Goal: Find specific fact: Find specific fact

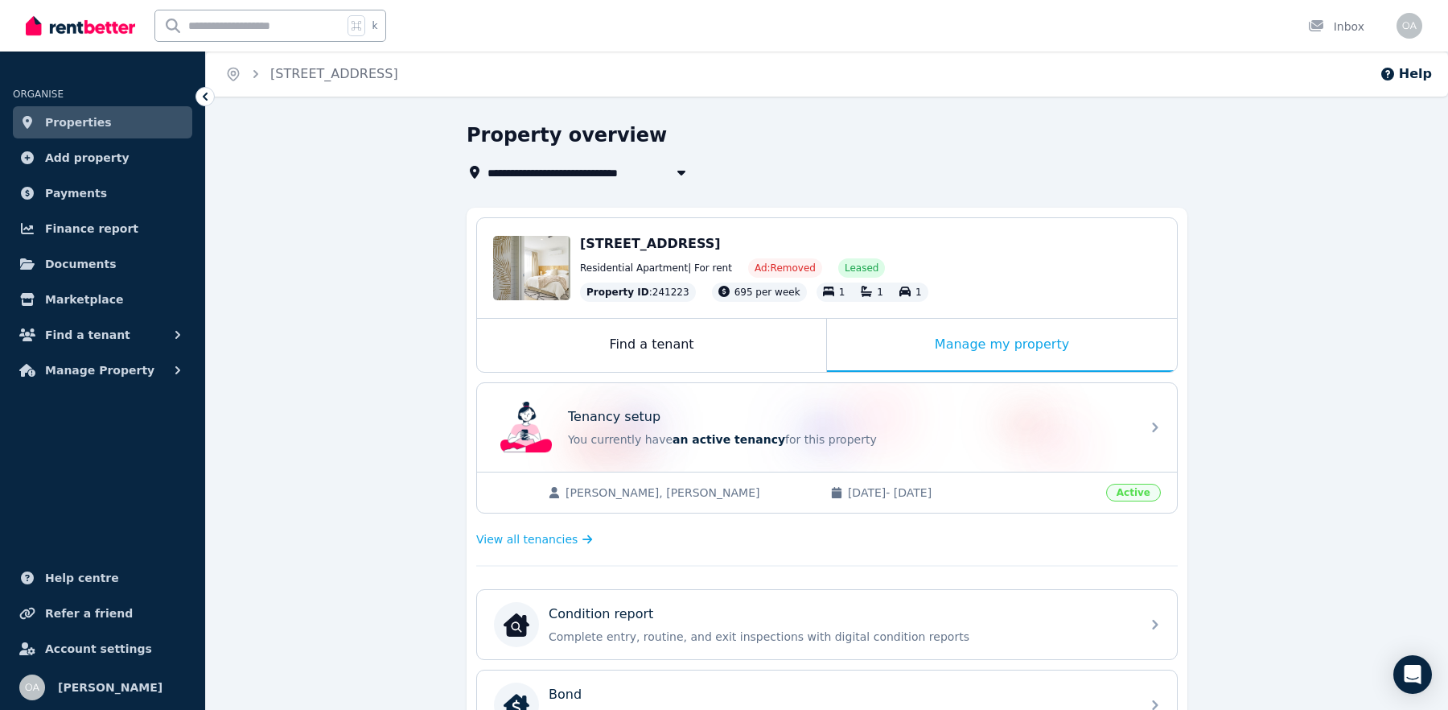
click at [319, 348] on div "**********" at bounding box center [827, 667] width 1242 height 1091
click at [558, 171] on span "[STREET_ADDRESS]" at bounding box center [558, 172] width 141 height 19
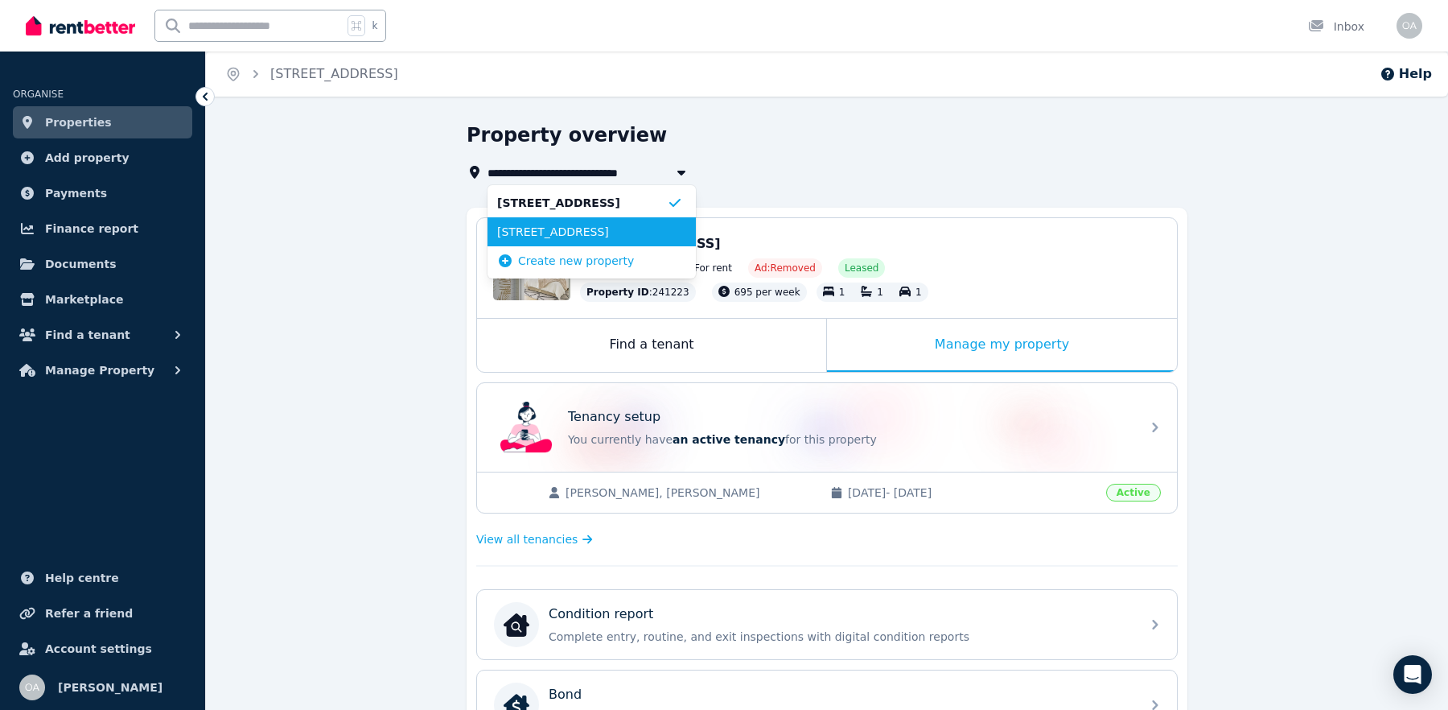
click at [558, 237] on span "[STREET_ADDRESS]" at bounding box center [582, 232] width 170 height 16
type input "**********"
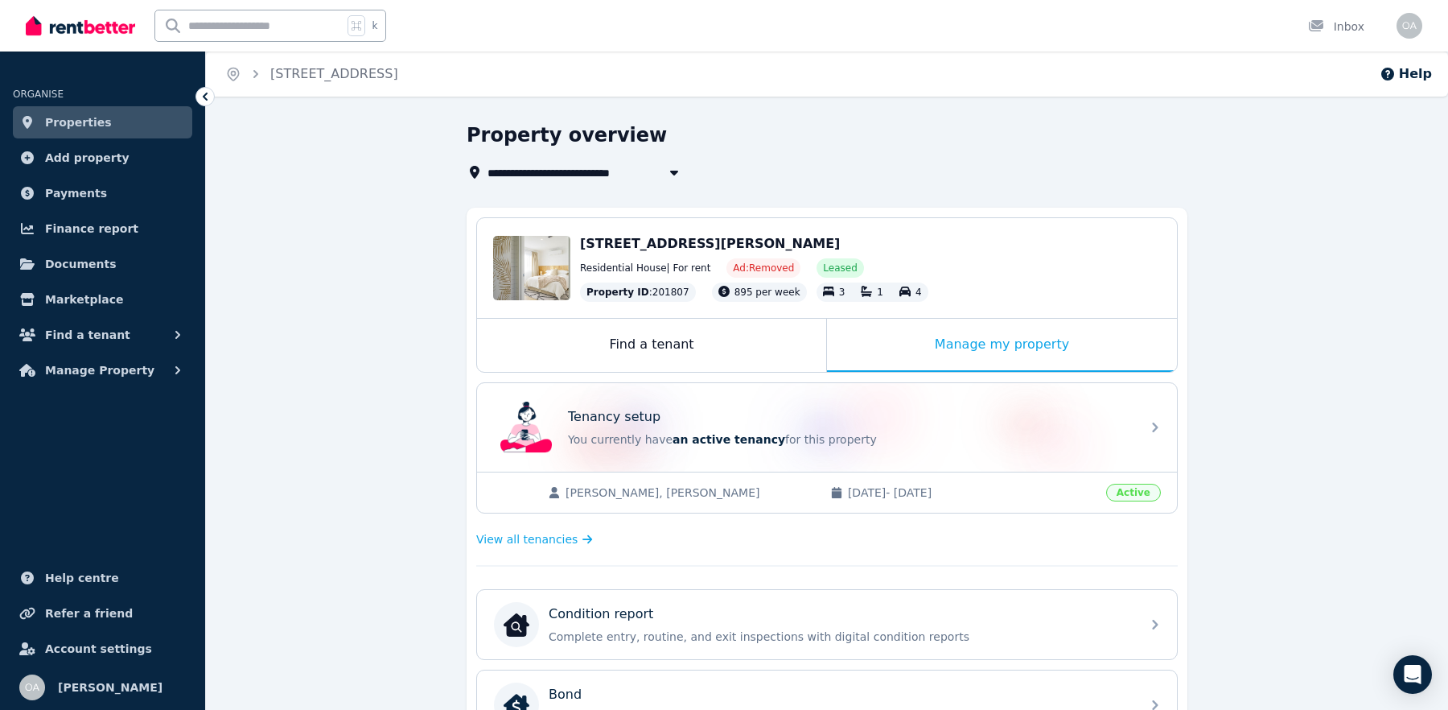
click at [121, 107] on link "Properties" at bounding box center [102, 122] width 179 height 32
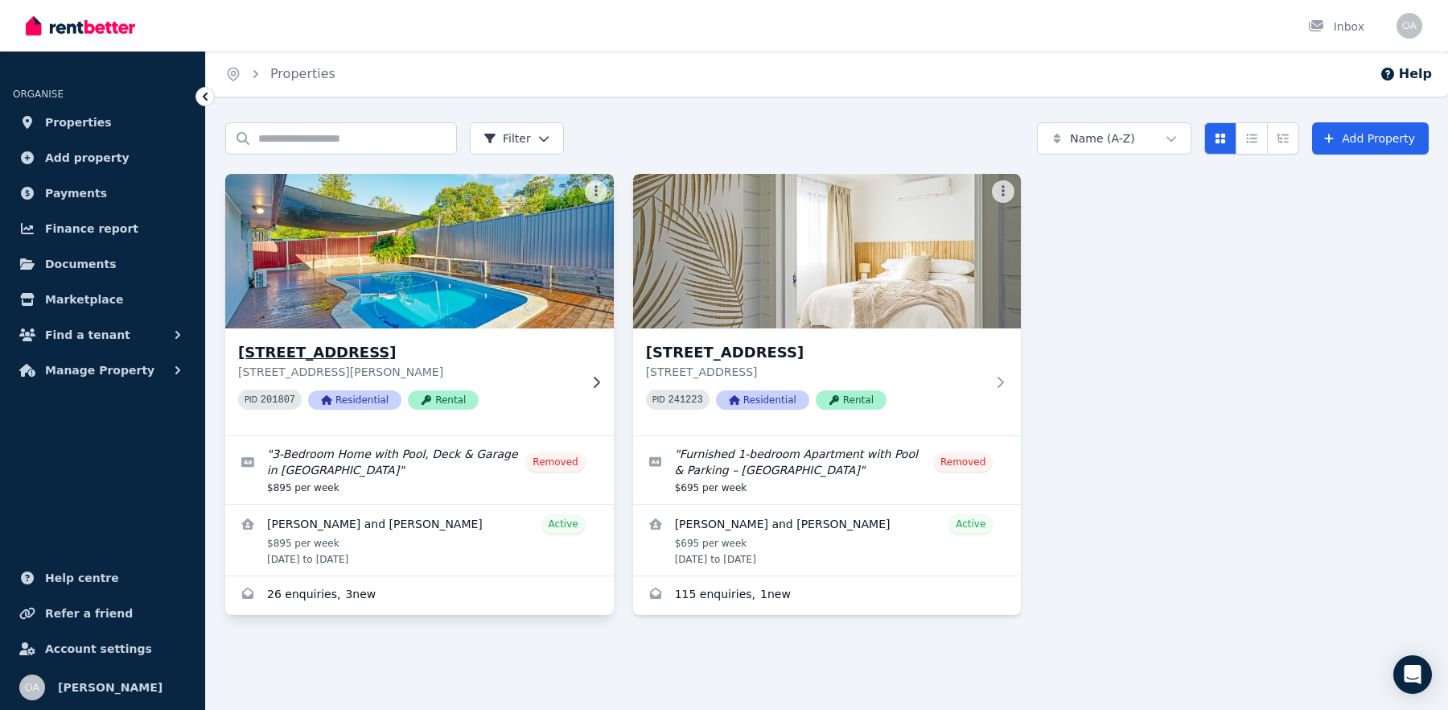
click at [435, 365] on p "[STREET_ADDRESS][PERSON_NAME]" at bounding box center [408, 372] width 340 height 16
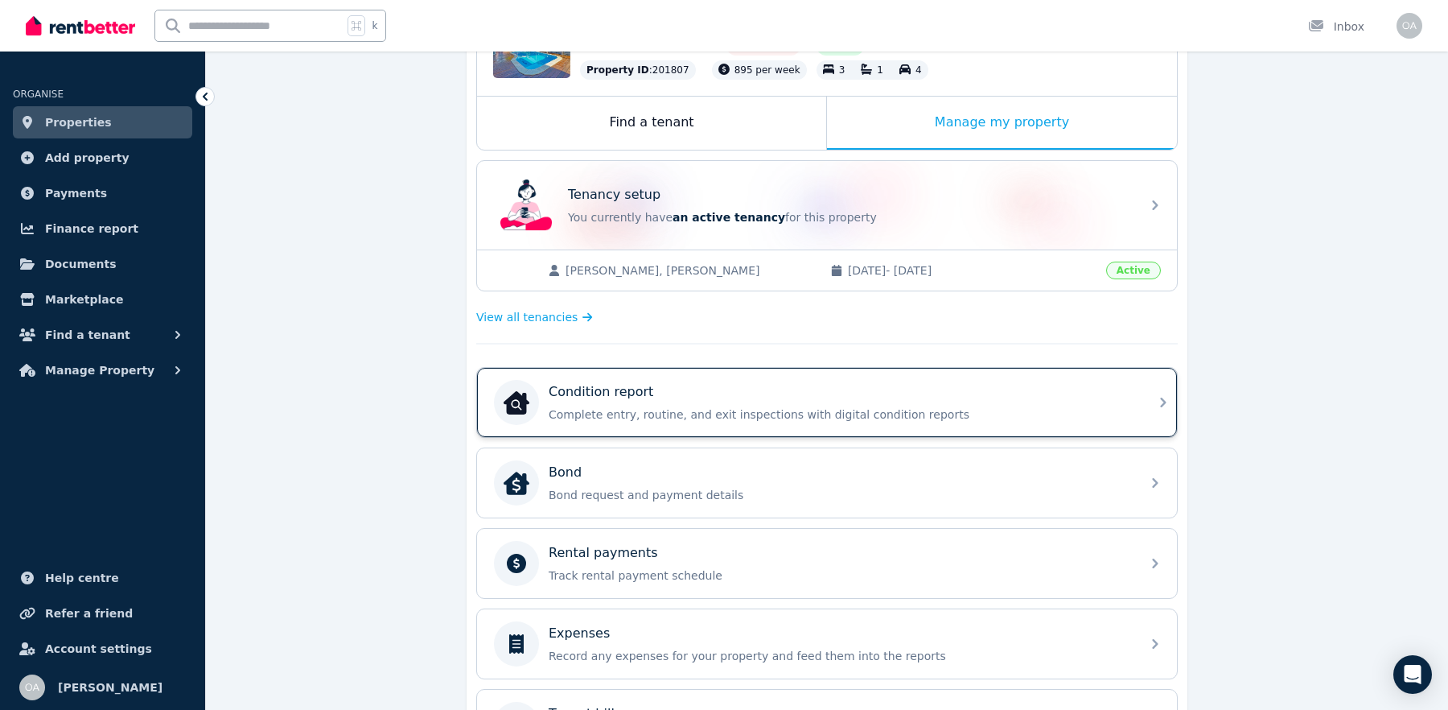
scroll to position [262, 0]
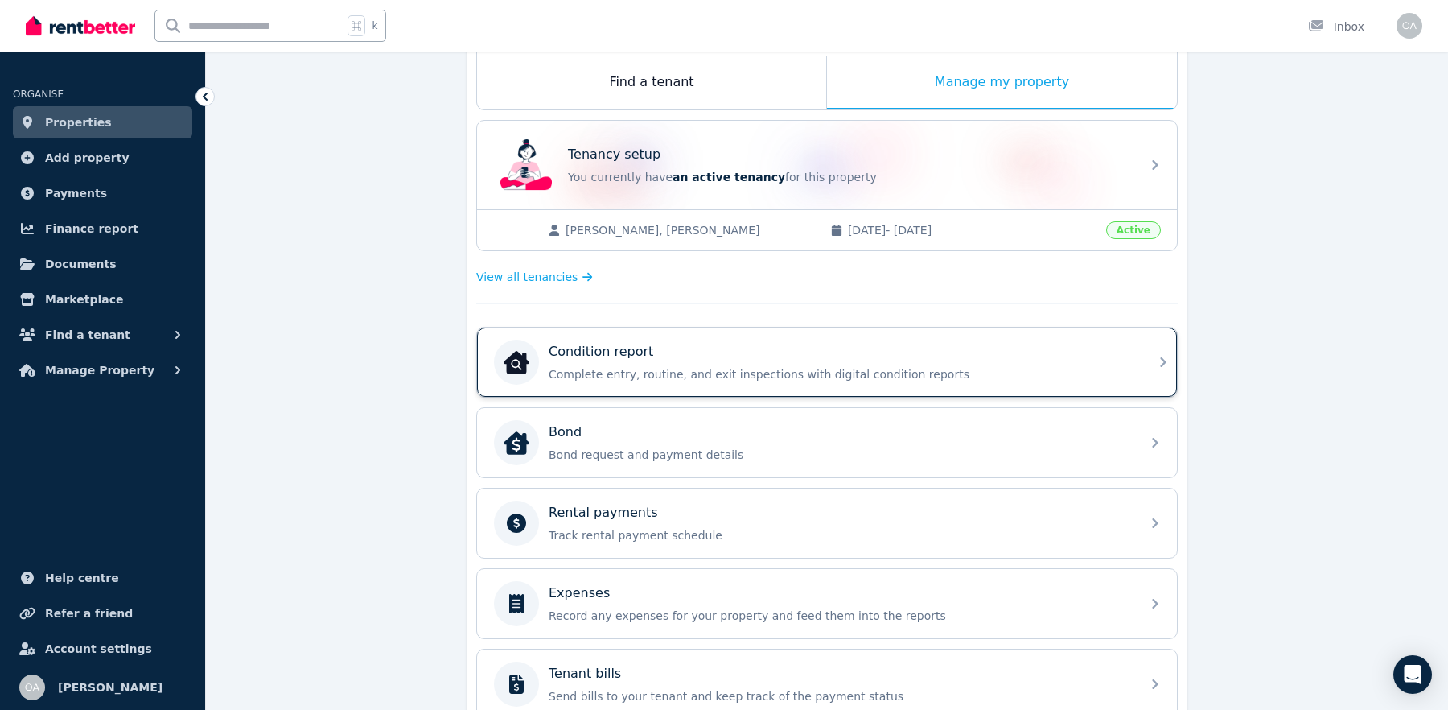
click at [655, 339] on div "Condition report Complete entry, routine, and exit inspections with digital con…" at bounding box center [812, 361] width 637 height 45
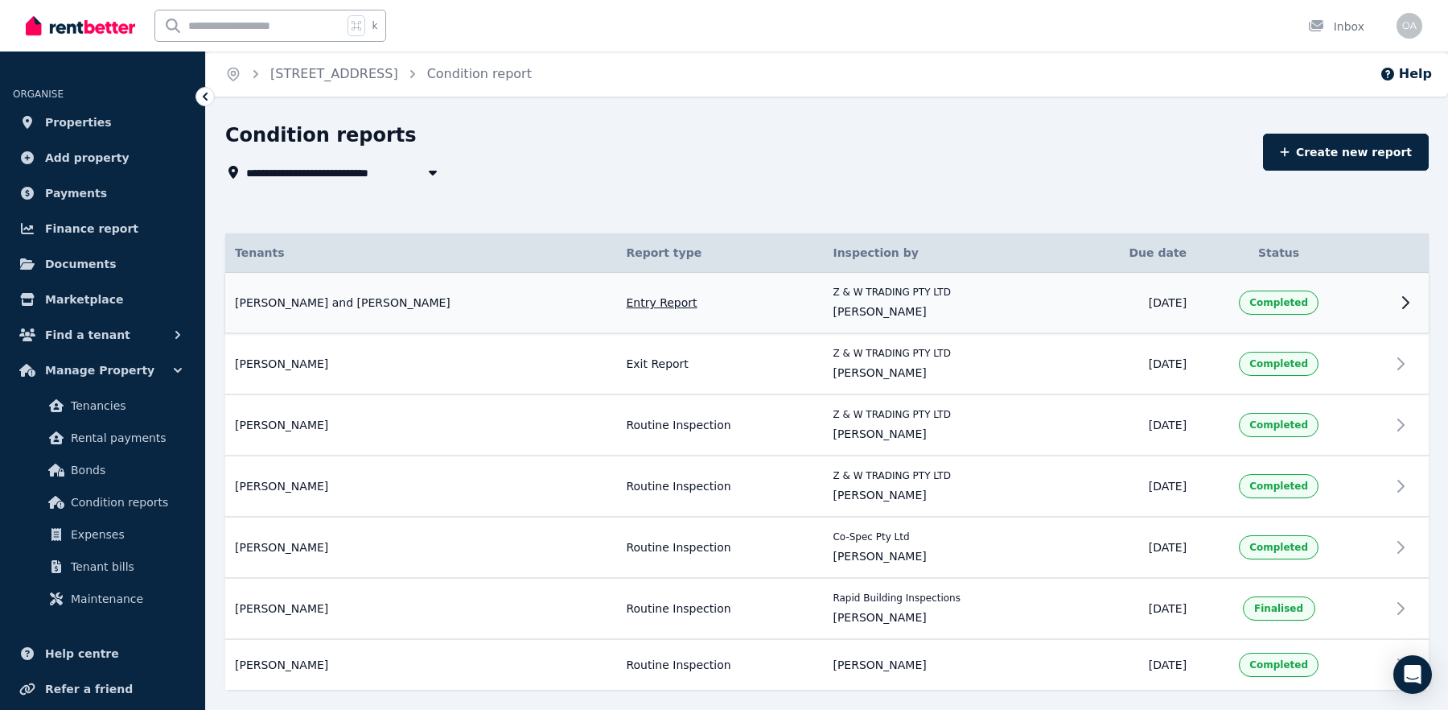
click at [616, 314] on td "Entry Report" at bounding box center [719, 303] width 207 height 61
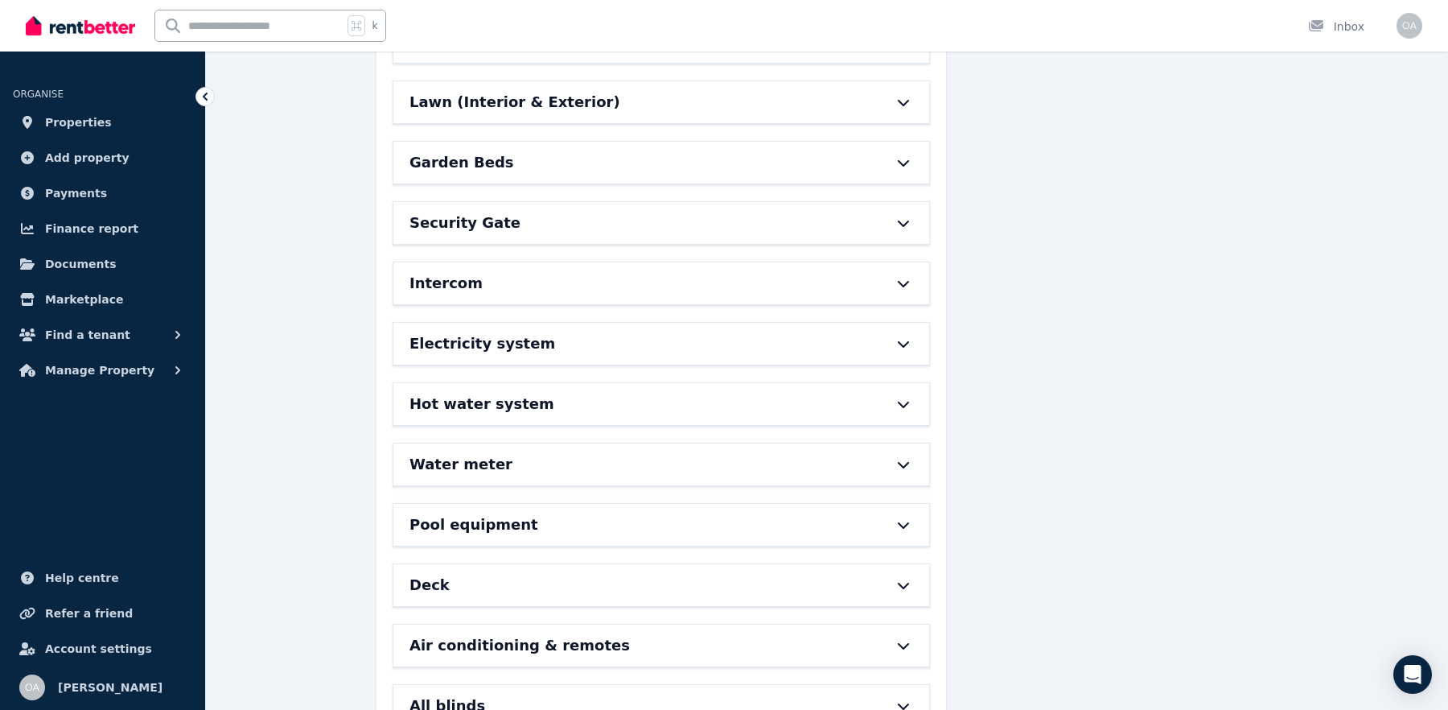
scroll to position [988, 0]
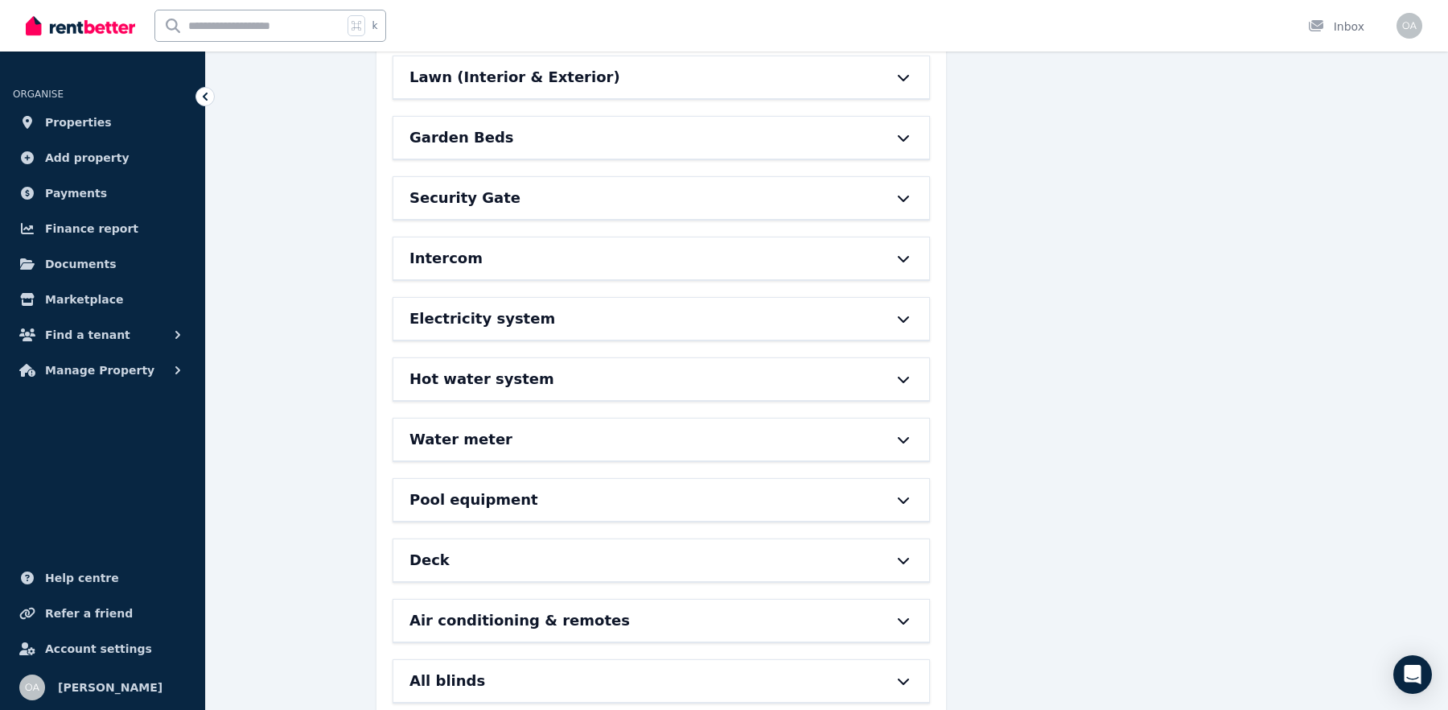
click at [515, 418] on div "Water meter" at bounding box center [661, 439] width 536 height 42
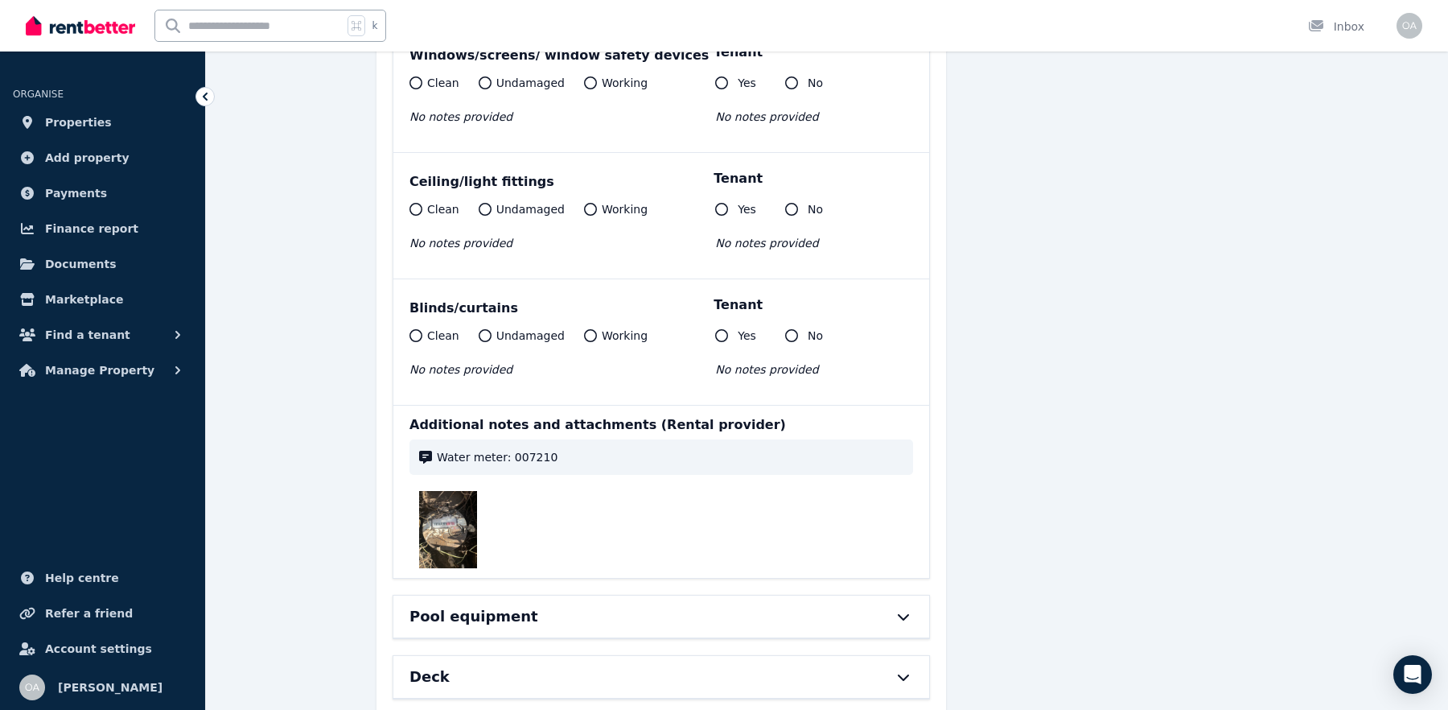
scroll to position [1707, 0]
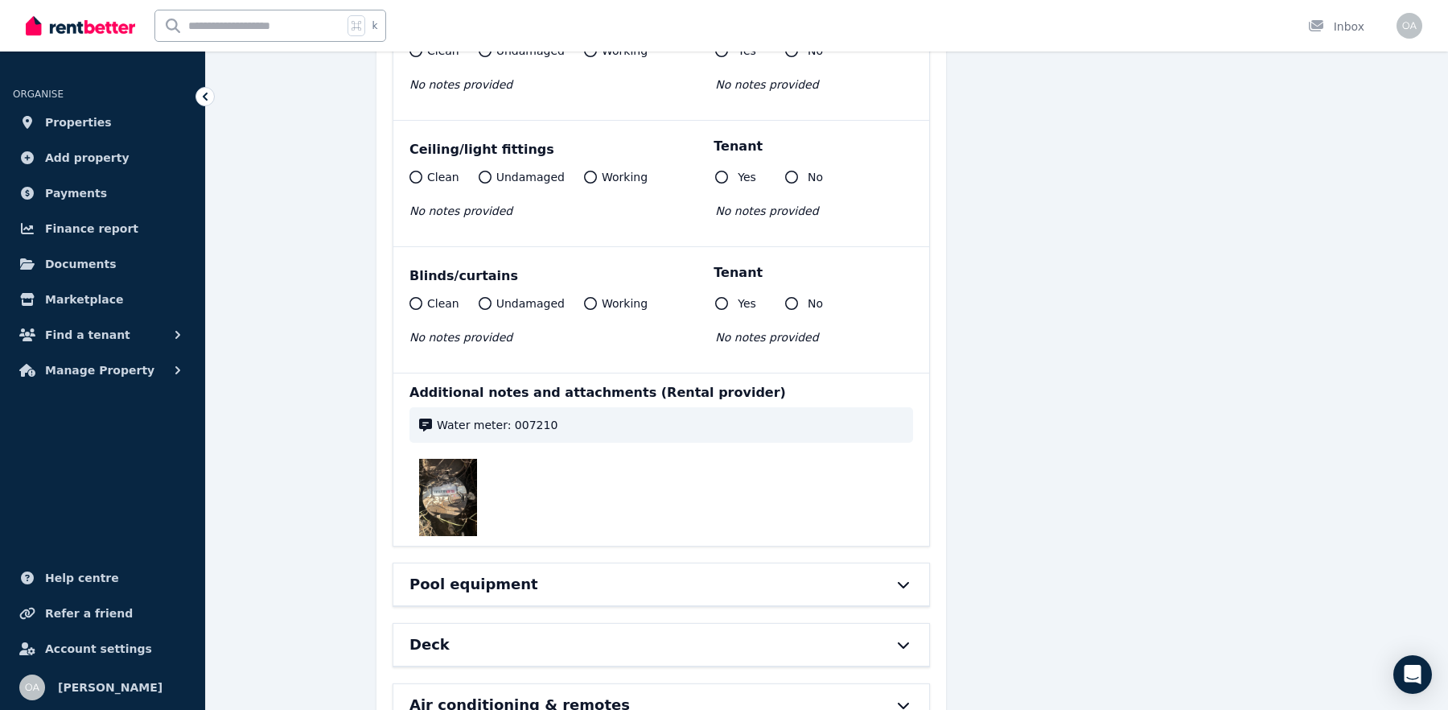
click at [459, 459] on img at bounding box center [448, 497] width 58 height 77
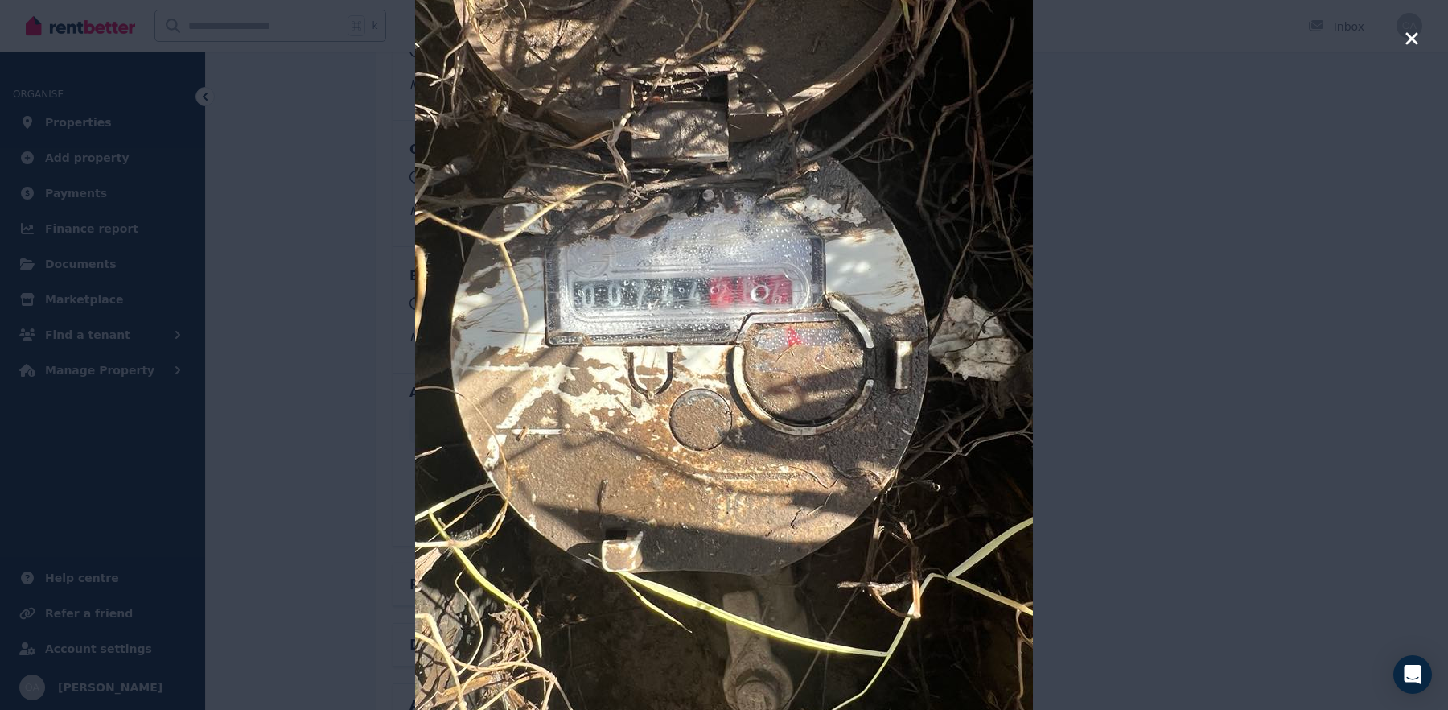
click at [1104, 251] on div at bounding box center [724, 355] width 869 height 710
click at [1158, 37] on icon "button" at bounding box center [1412, 38] width 14 height 19
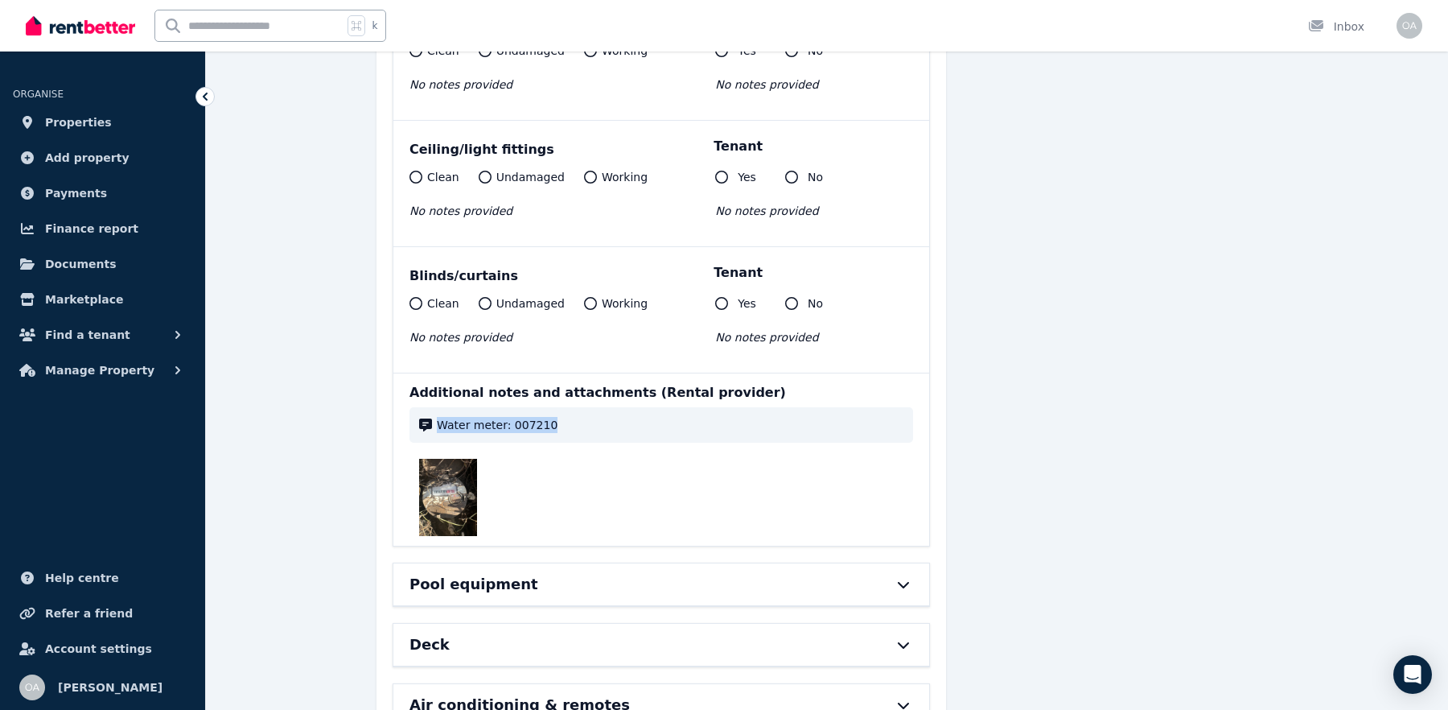
drag, startPoint x: 565, startPoint y: 411, endPoint x: 438, endPoint y: 403, distance: 127.4
click at [438, 417] on span "Water meter: 007210" at bounding box center [670, 425] width 467 height 16
copy span "Water meter: 007210"
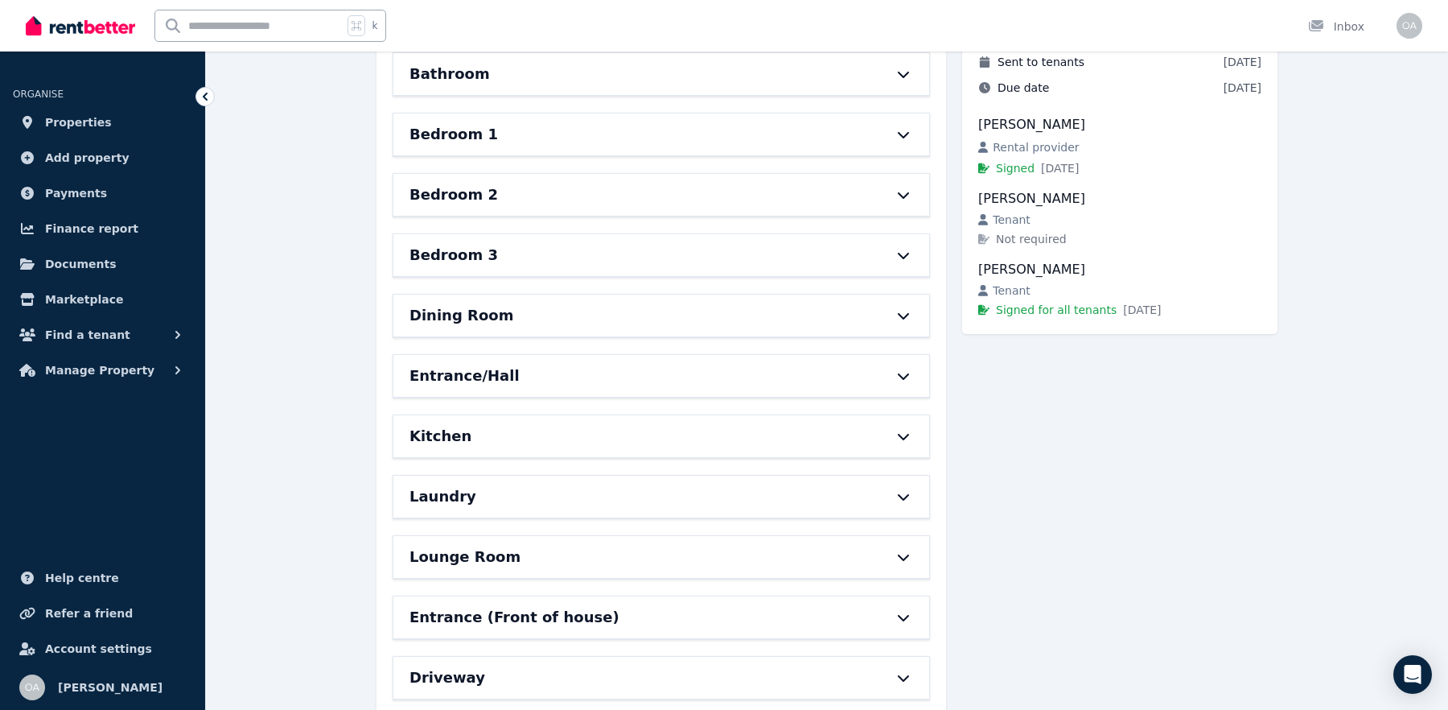
scroll to position [0, 0]
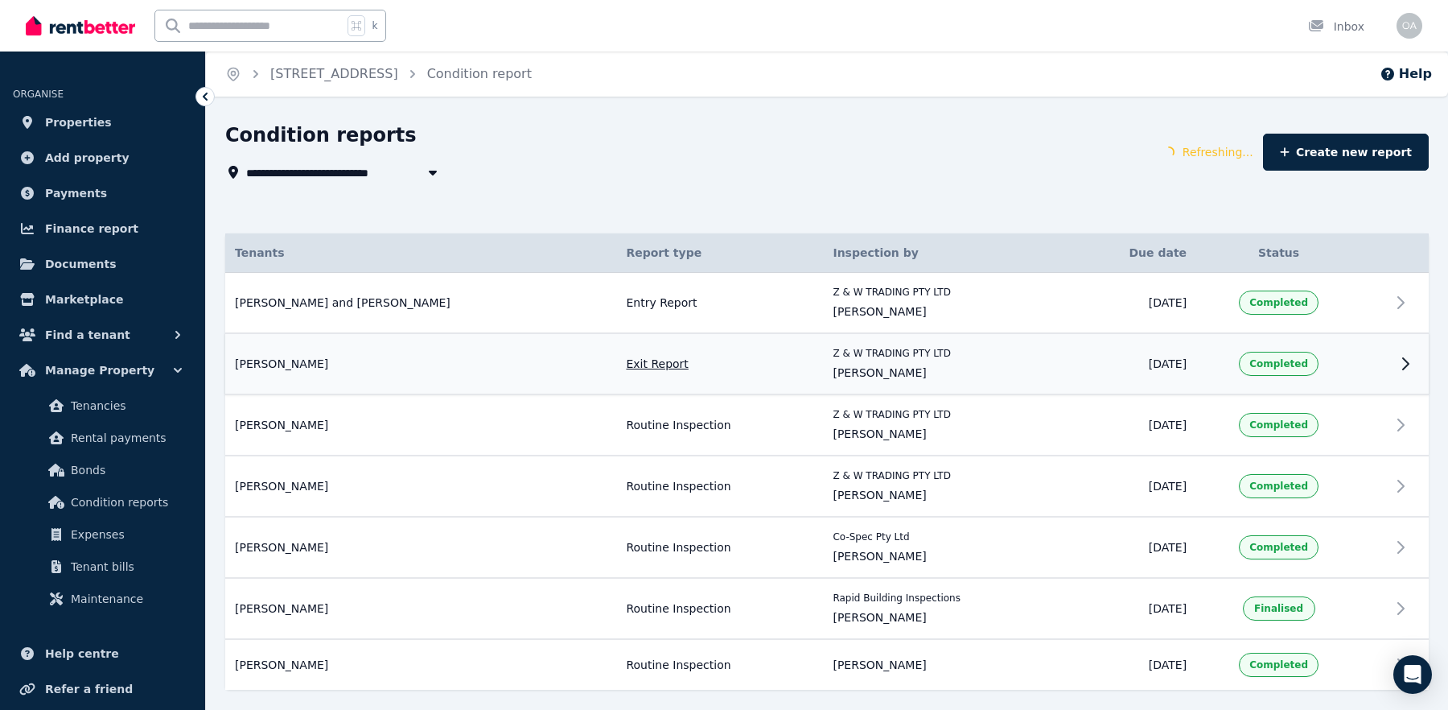
click at [429, 364] on div "[PERSON_NAME] Exit Report Inspected by: Z & W TRADING PTY LTD [PERSON_NAME] Due…" at bounding box center [421, 364] width 372 height 16
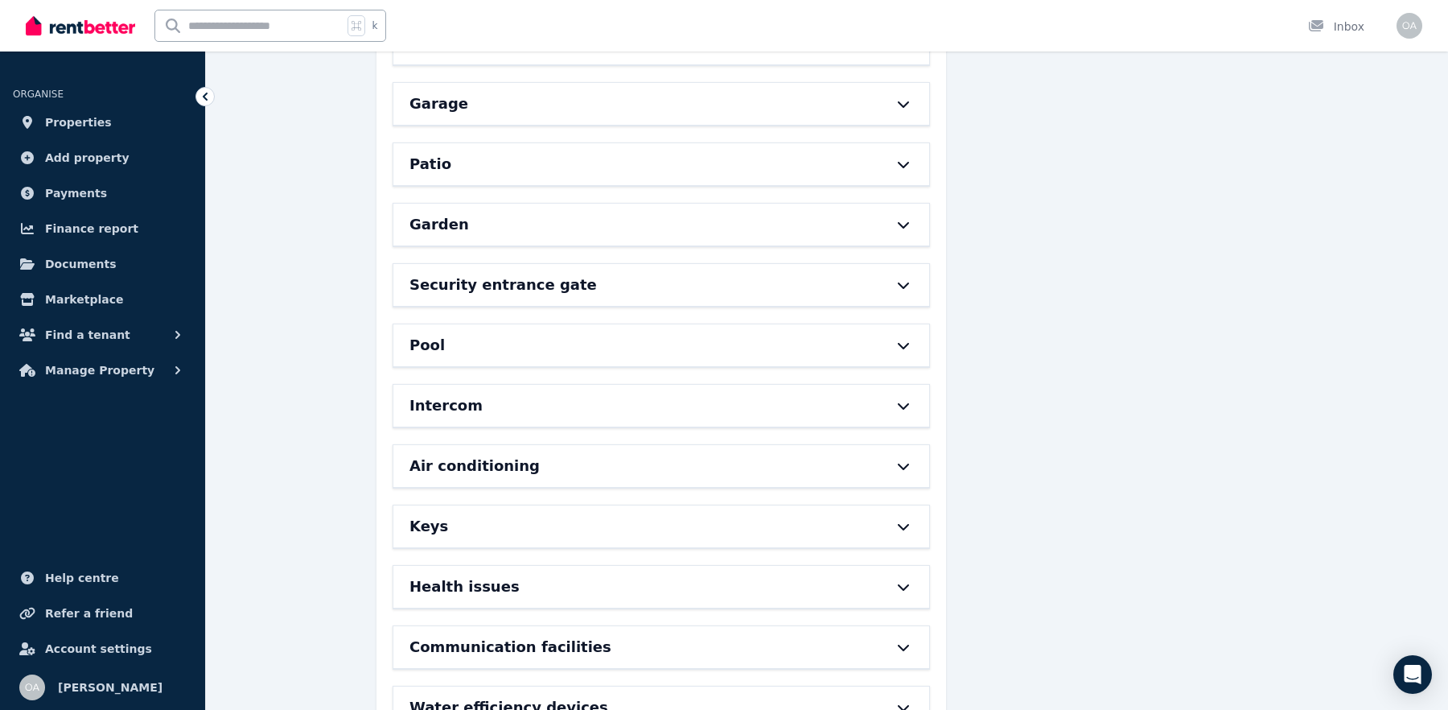
scroll to position [825, 0]
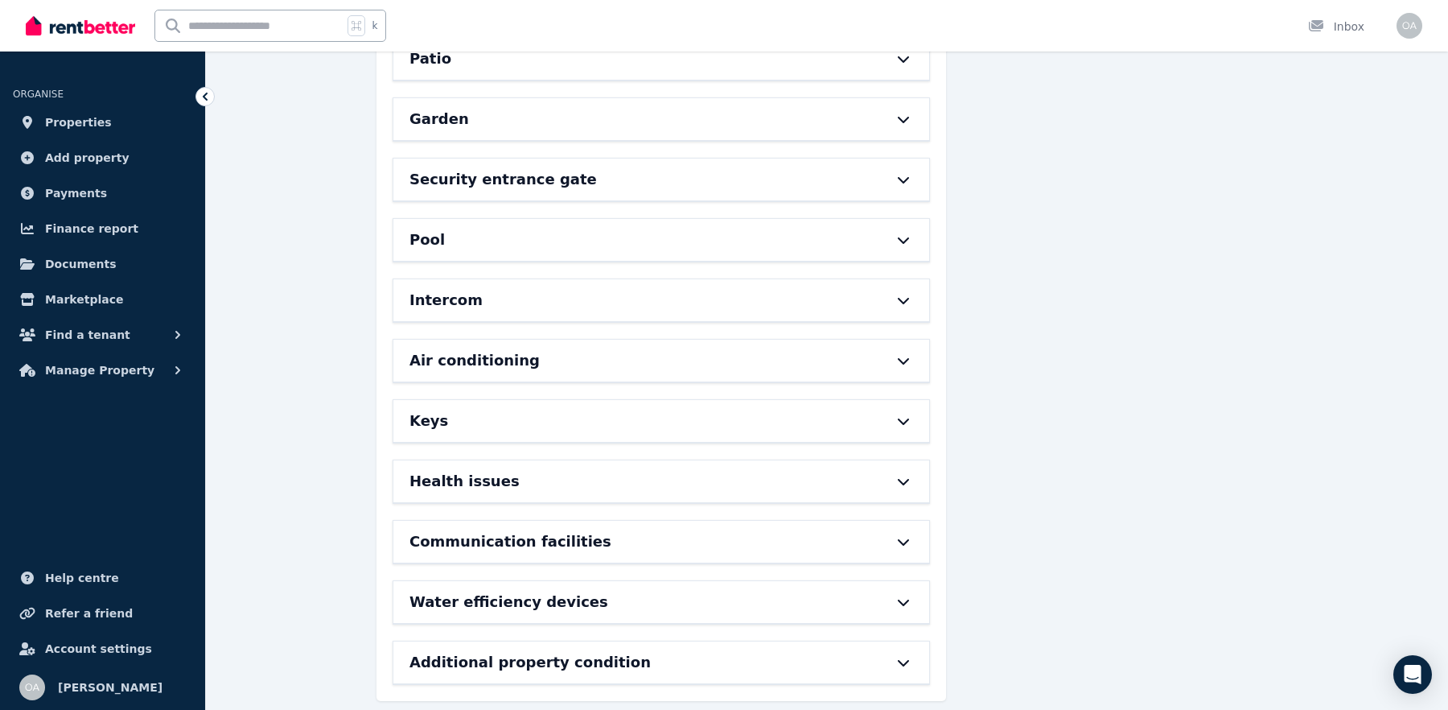
click at [497, 567] on h6 "Water efficiency devices" at bounding box center [508, 601] width 199 height 23
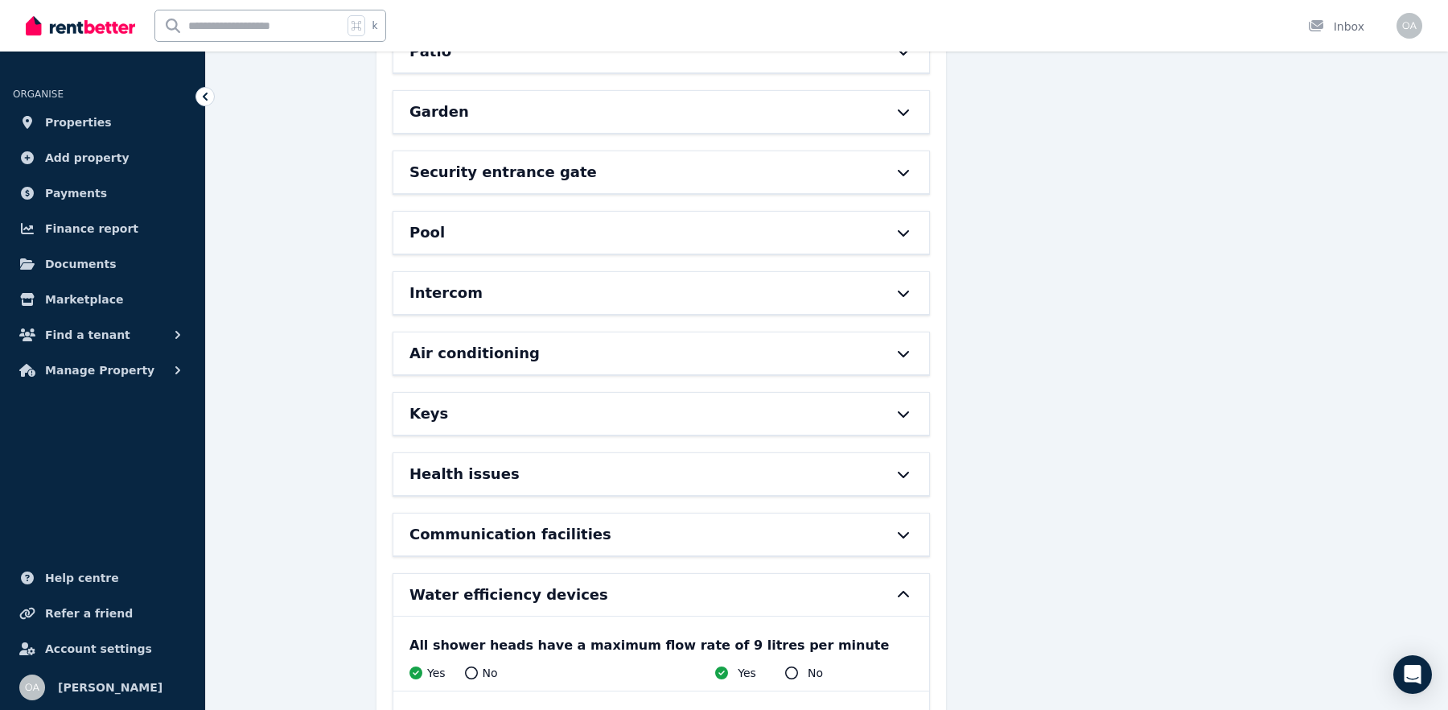
scroll to position [836, 0]
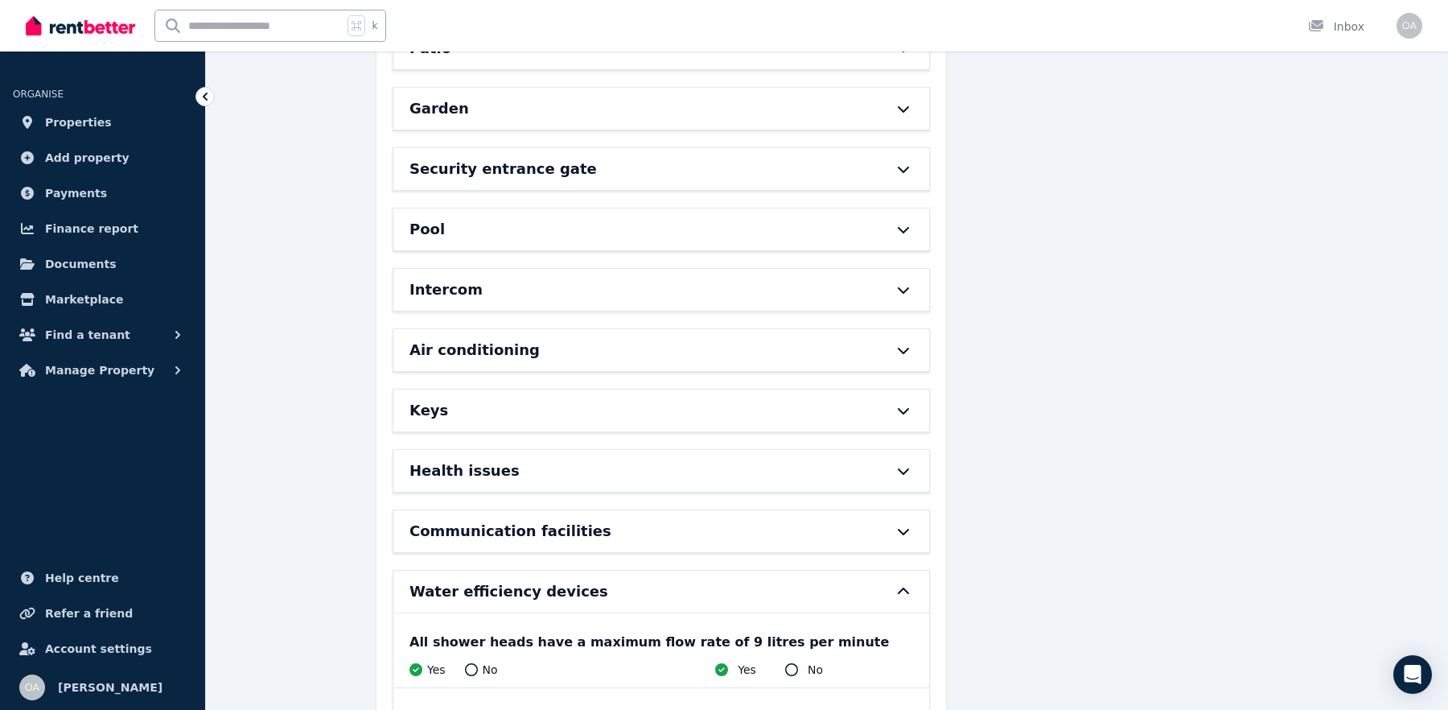
click at [469, 567] on div "Water efficiency devices" at bounding box center [661, 591] width 536 height 42
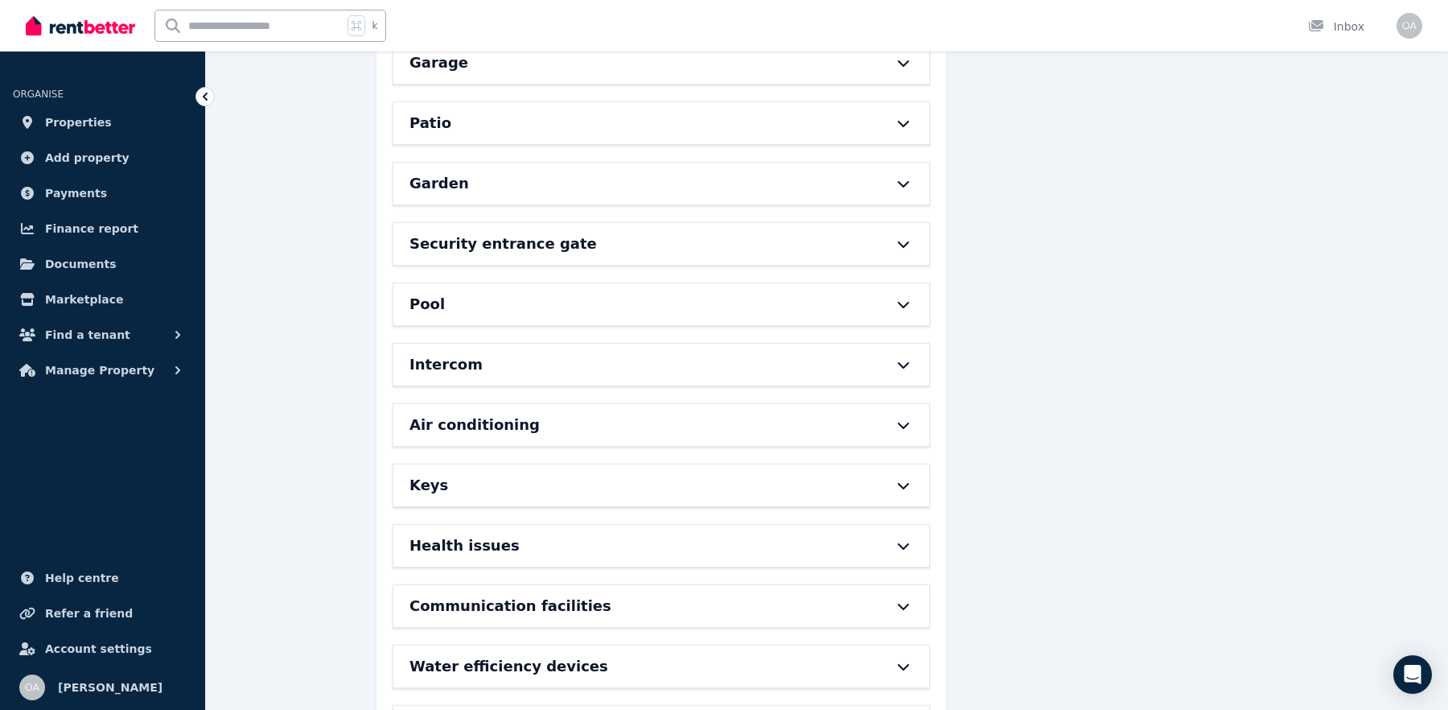
scroll to position [825, 0]
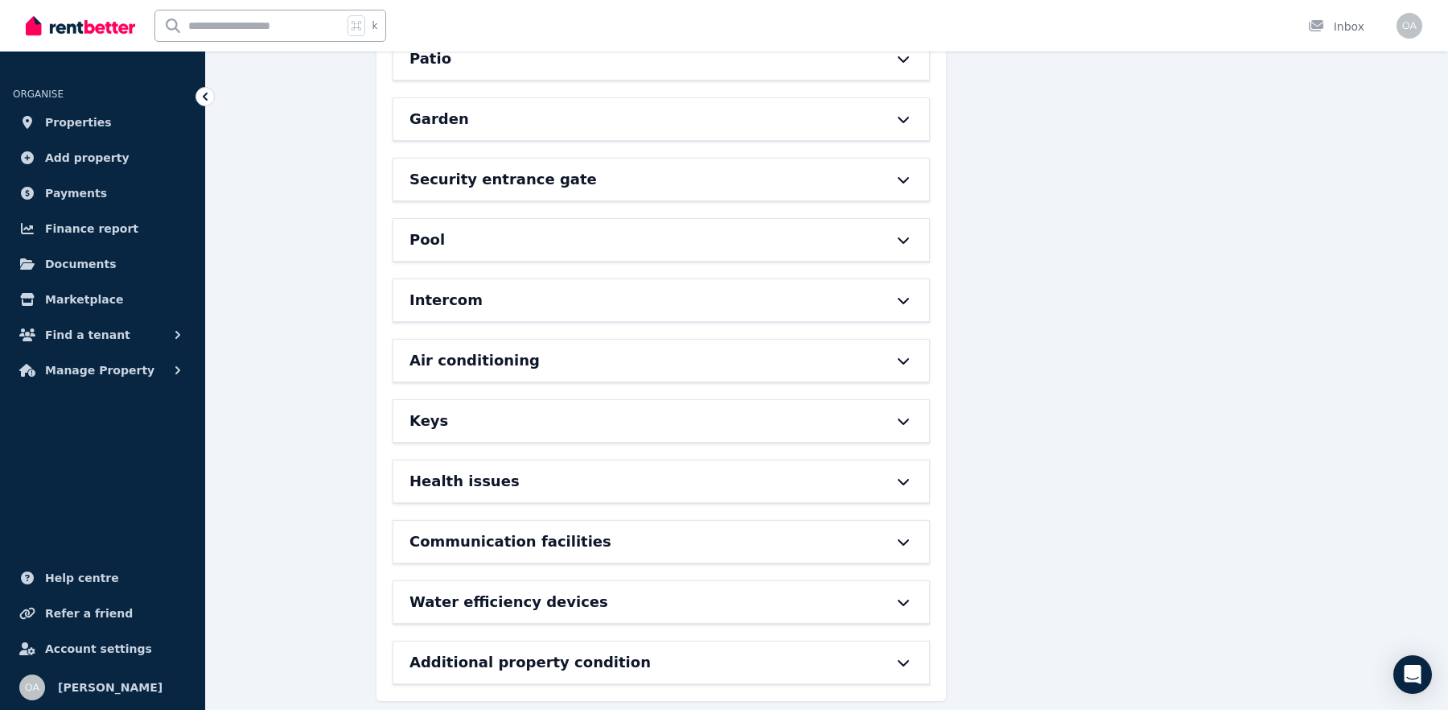
click at [456, 567] on div "Additional property condition" at bounding box center [661, 662] width 536 height 42
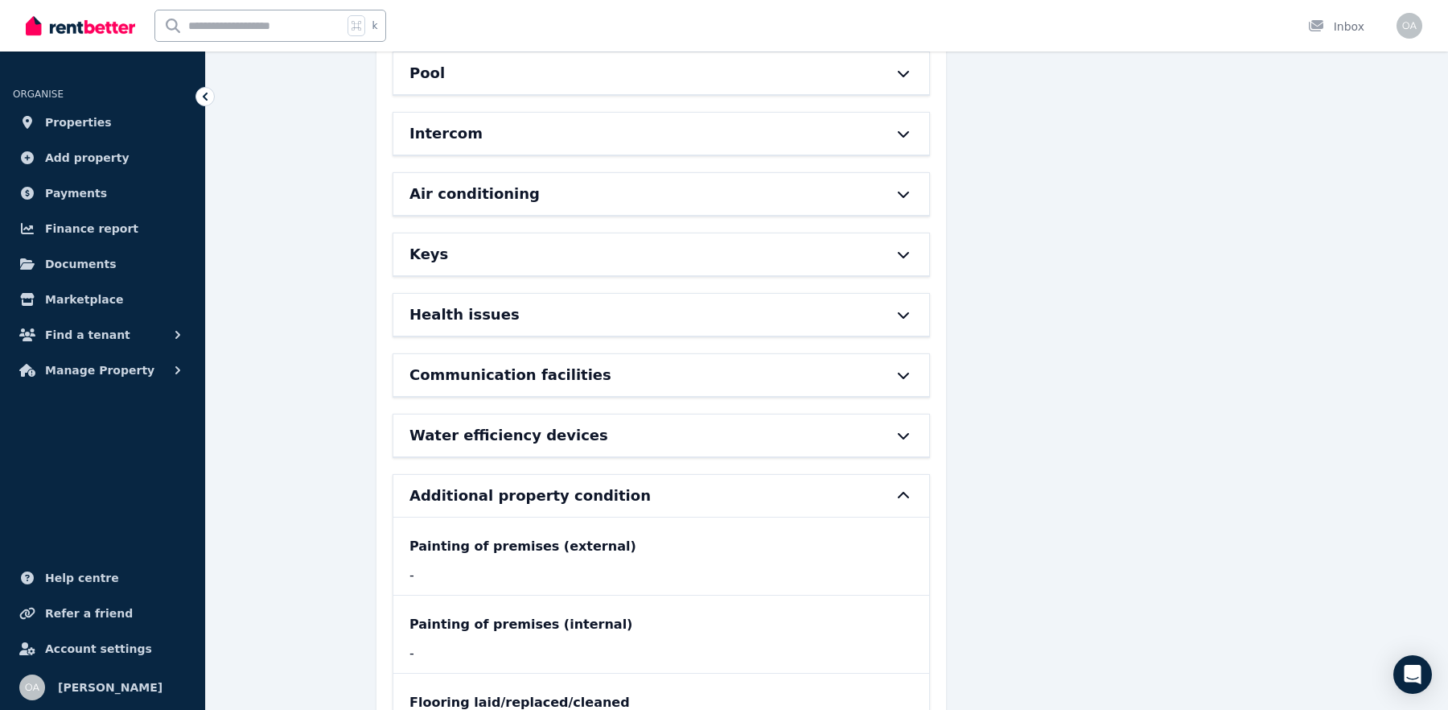
scroll to position [981, 0]
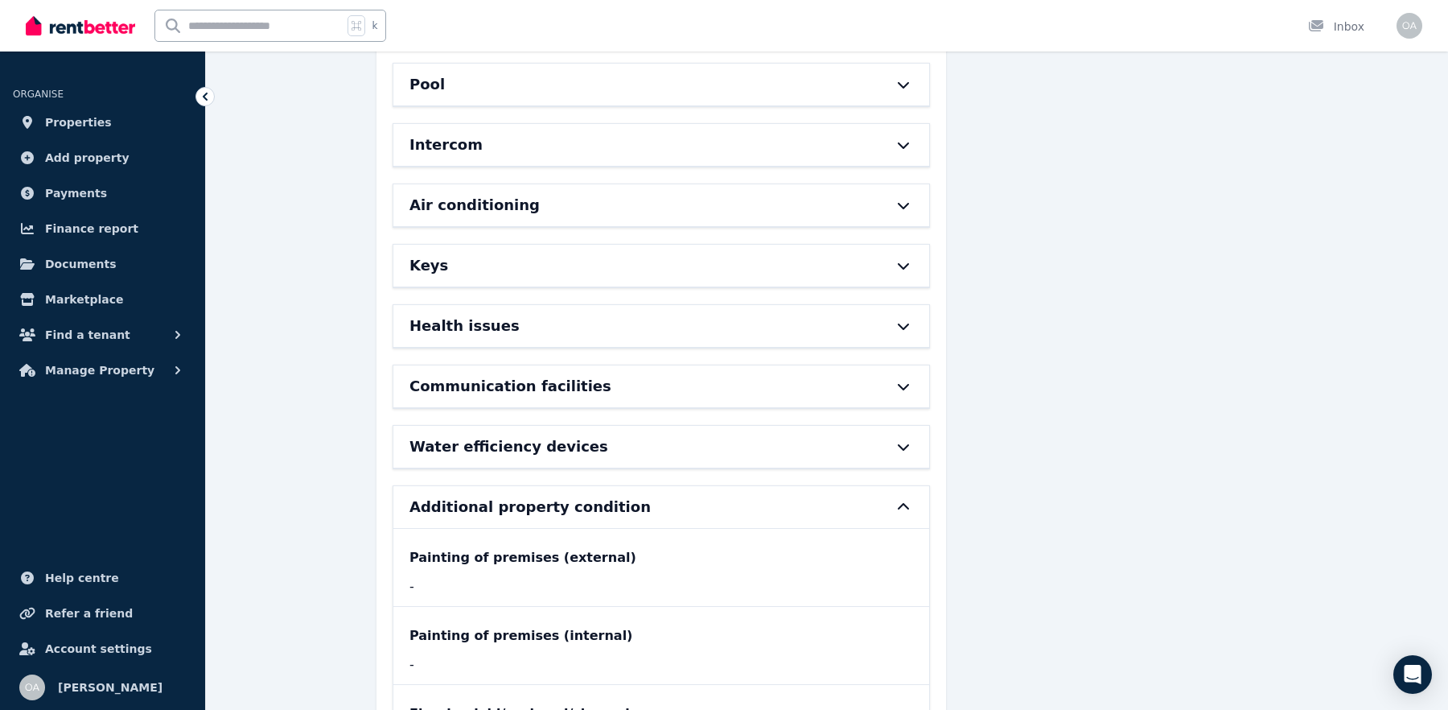
click at [459, 341] on div "Bathroom Bedroom 1 Bedroom 2 Bedroom 3 Dining Room Entrance/Hall Kitchen Laundr…" at bounding box center [661, 20] width 537 height 1484
click at [458, 375] on h6 "Communication facilities" at bounding box center [510, 386] width 202 height 23
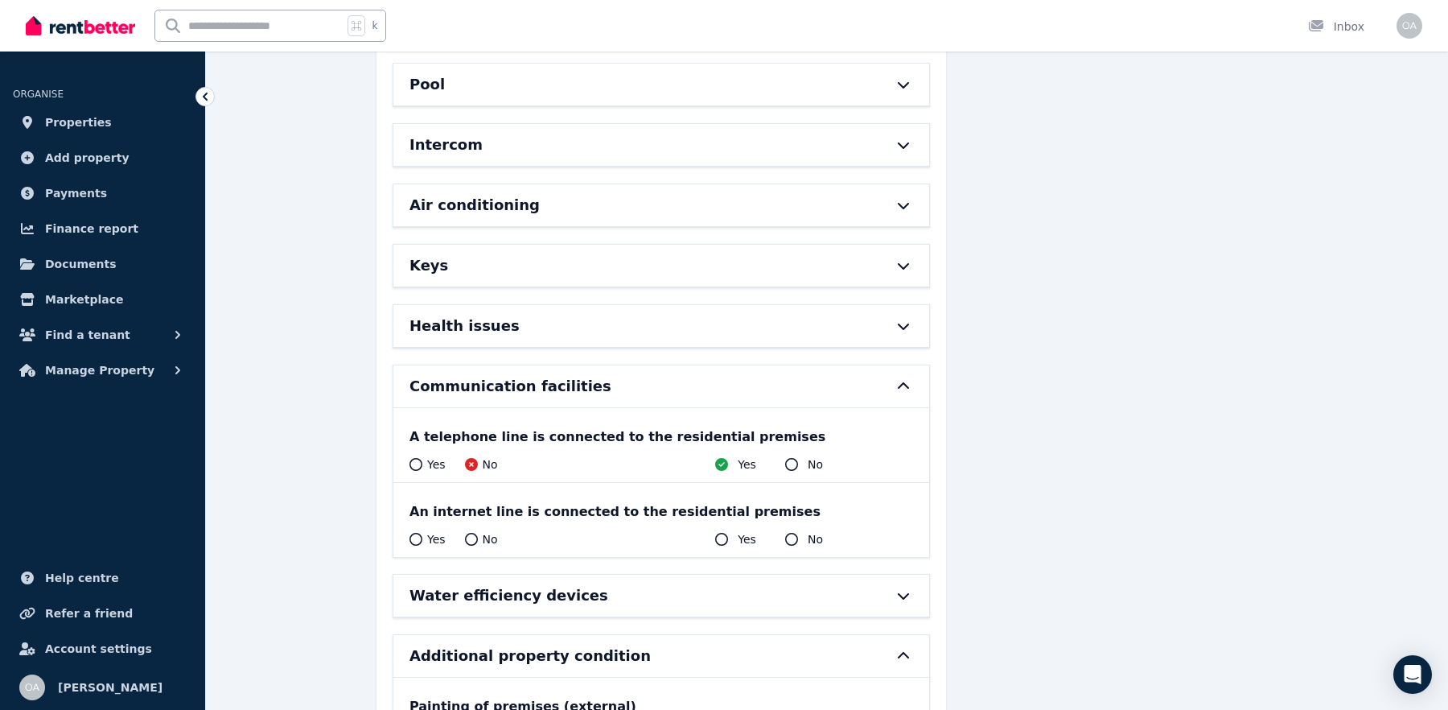
click at [430, 315] on h6 "Health issues" at bounding box center [464, 326] width 110 height 23
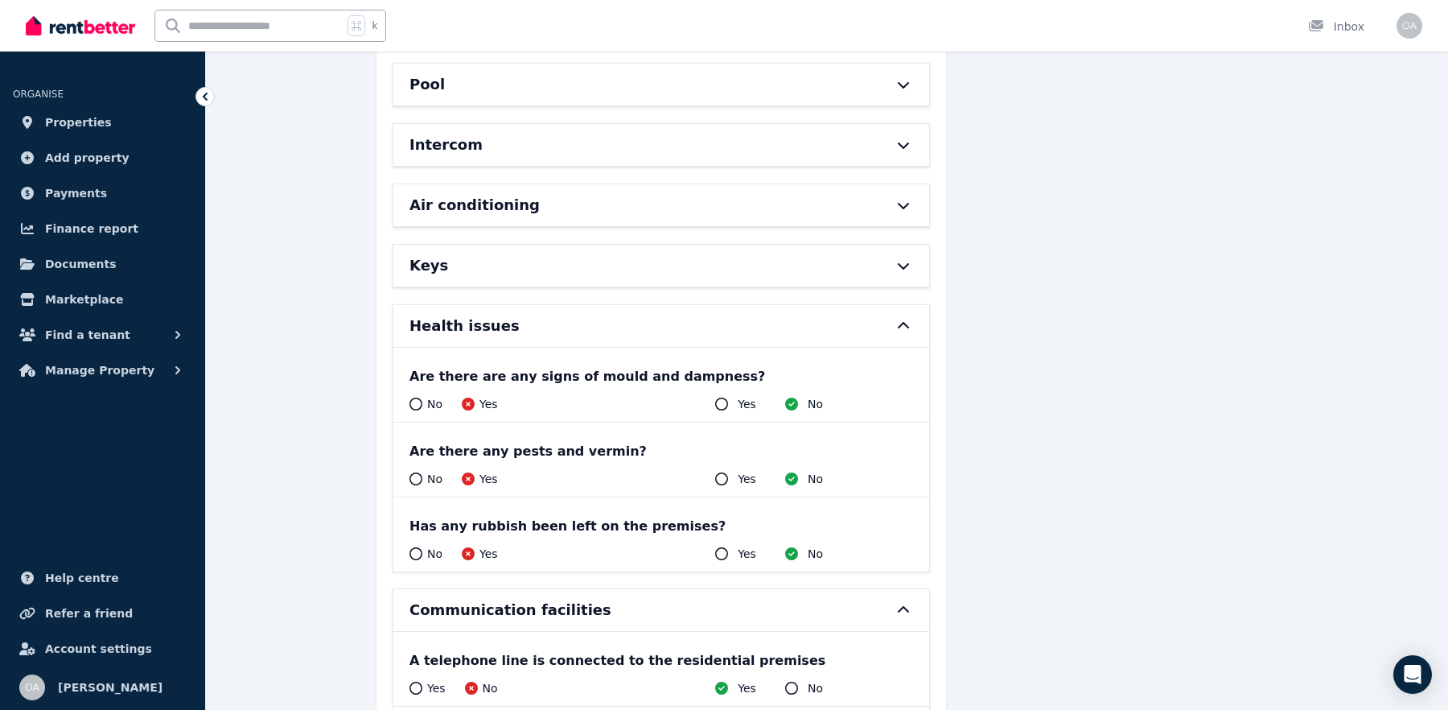
click at [432, 260] on h6 "Keys" at bounding box center [428, 265] width 39 height 23
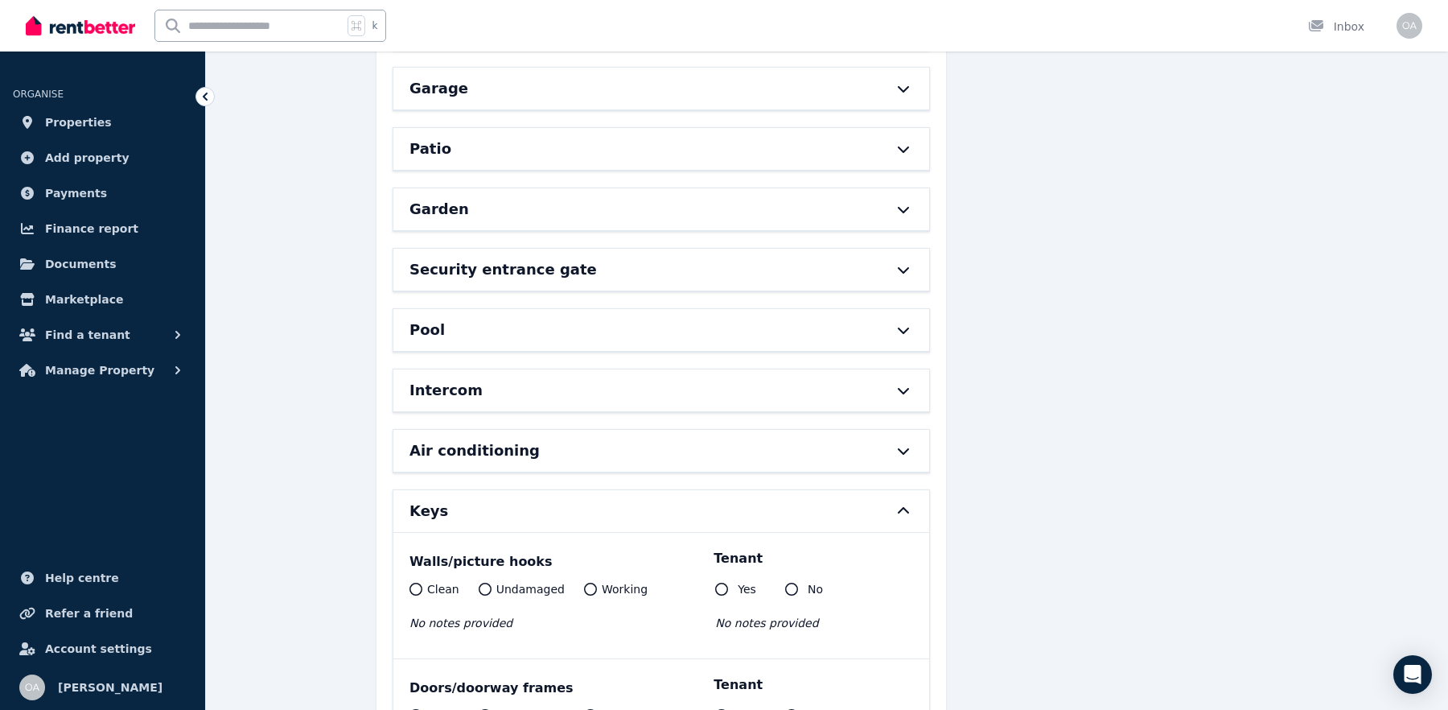
scroll to position [743, 0]
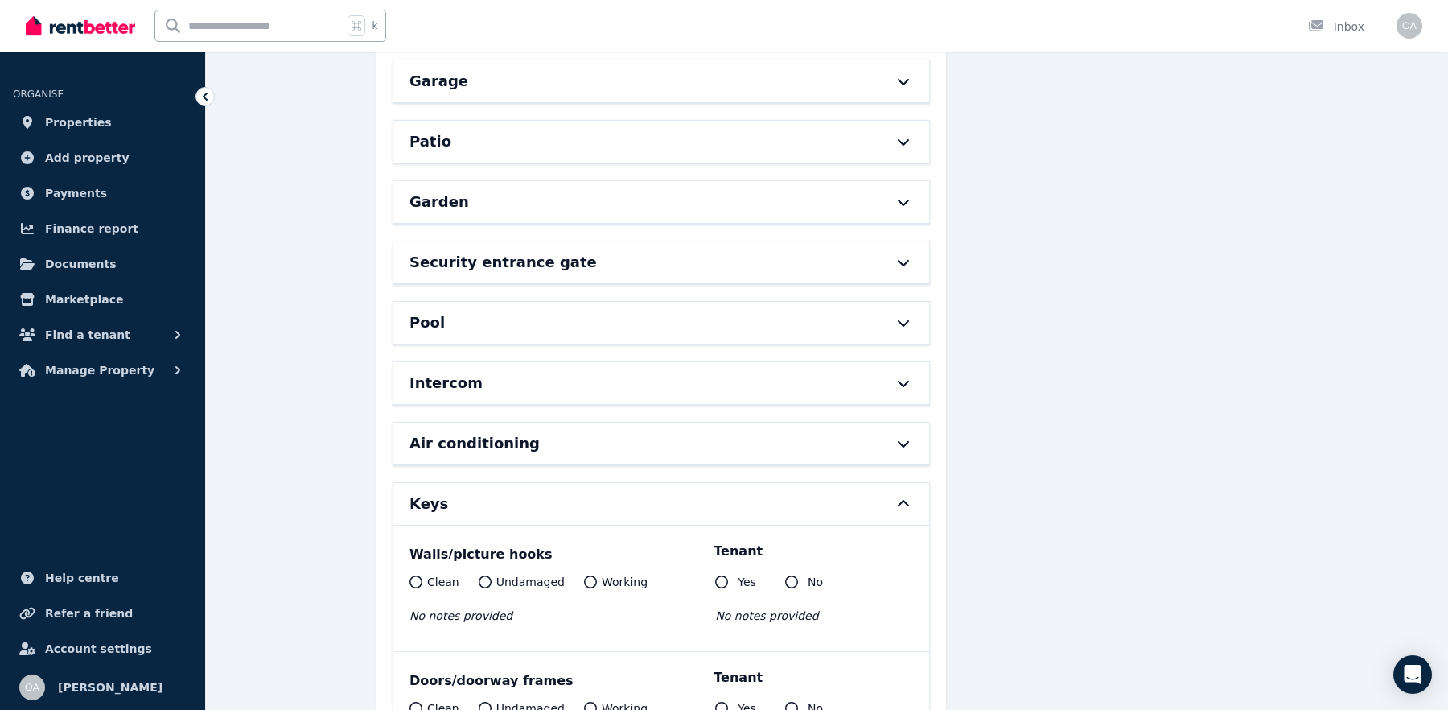
click at [452, 372] on h6 "Intercom" at bounding box center [445, 383] width 73 height 23
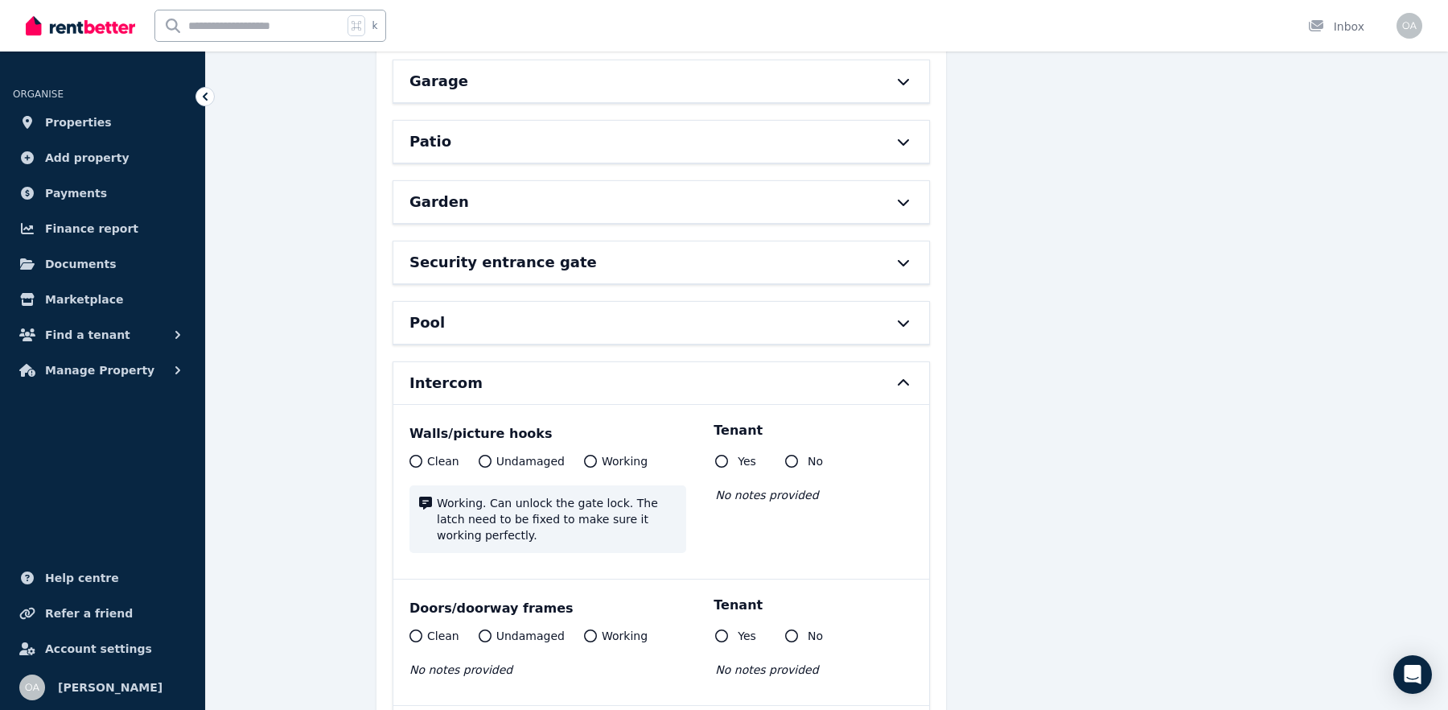
click at [451, 311] on div "Pool" at bounding box center [638, 322] width 459 height 23
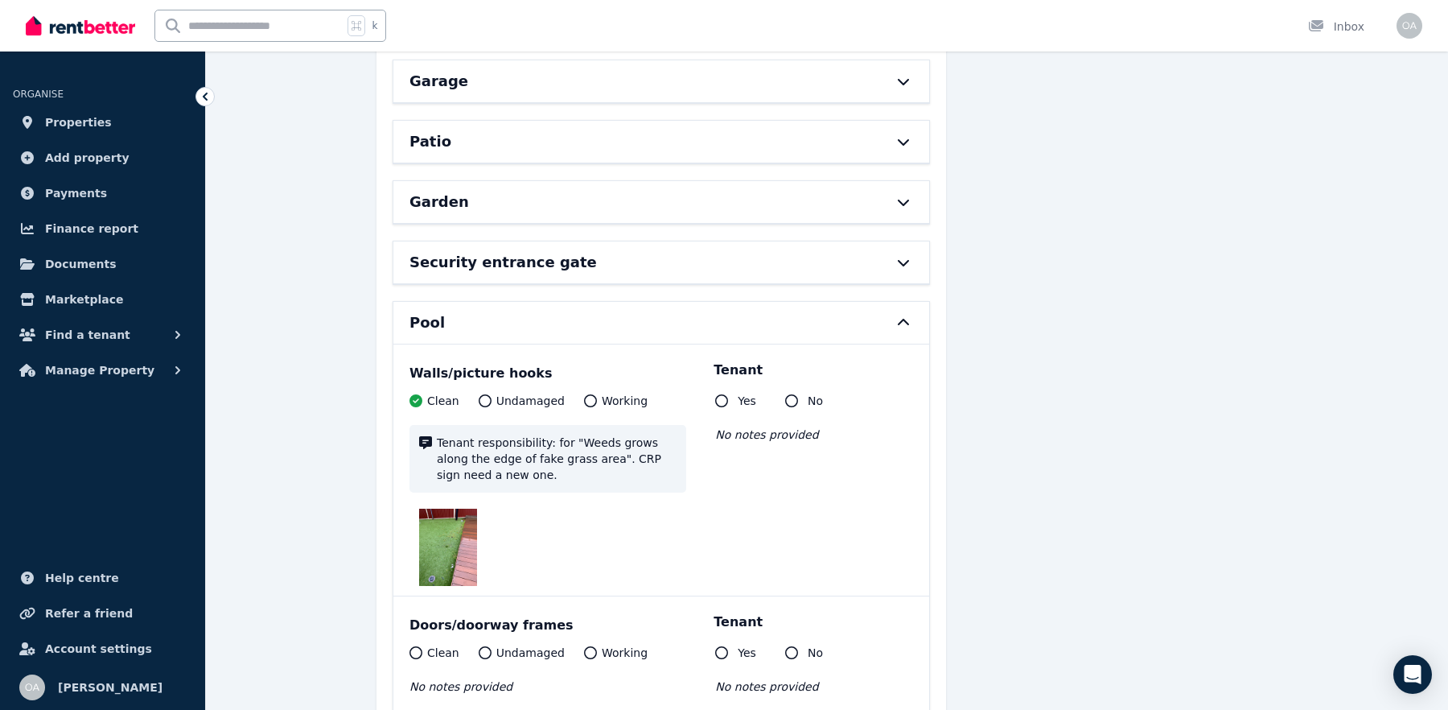
click at [457, 251] on h6 "Security entrance gate" at bounding box center [502, 262] width 187 height 23
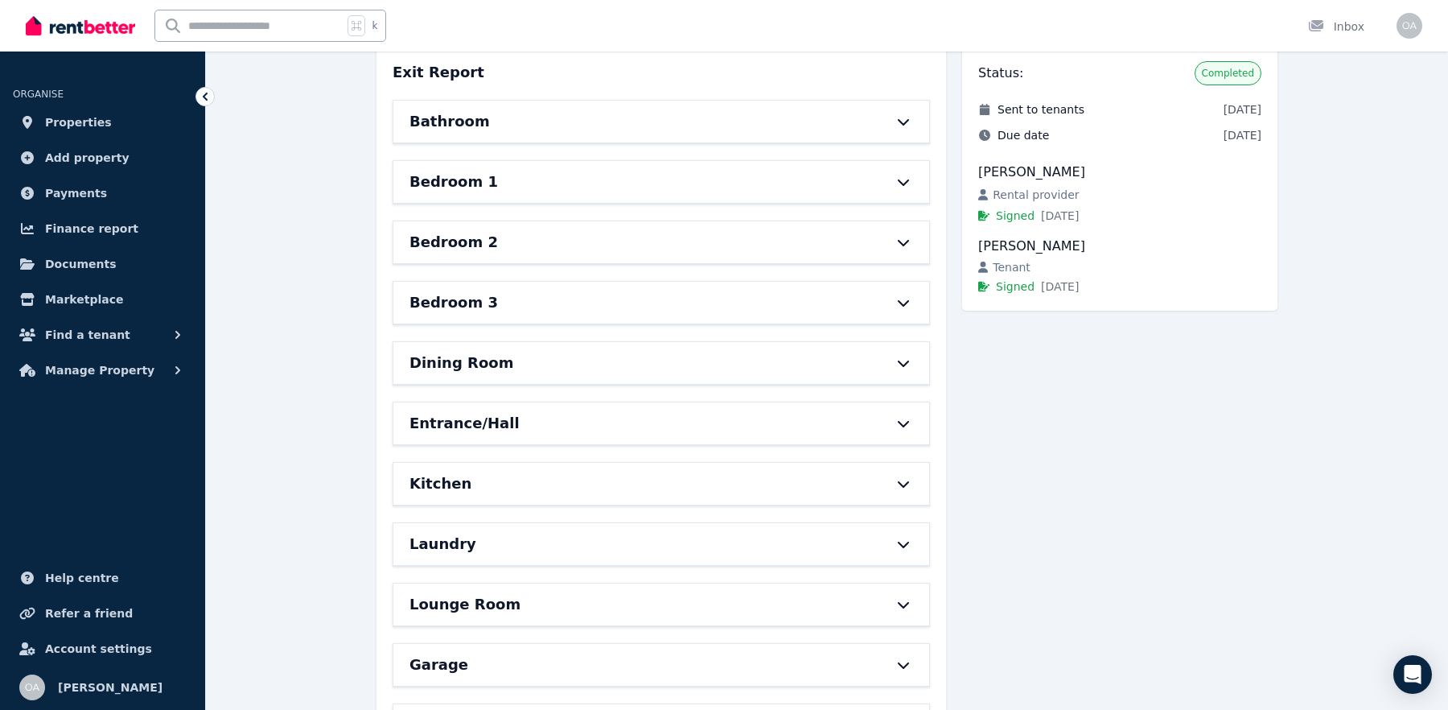
scroll to position [158, 0]
click at [451, 434] on div "Entrance/Hall" at bounding box center [661, 425] width 536 height 42
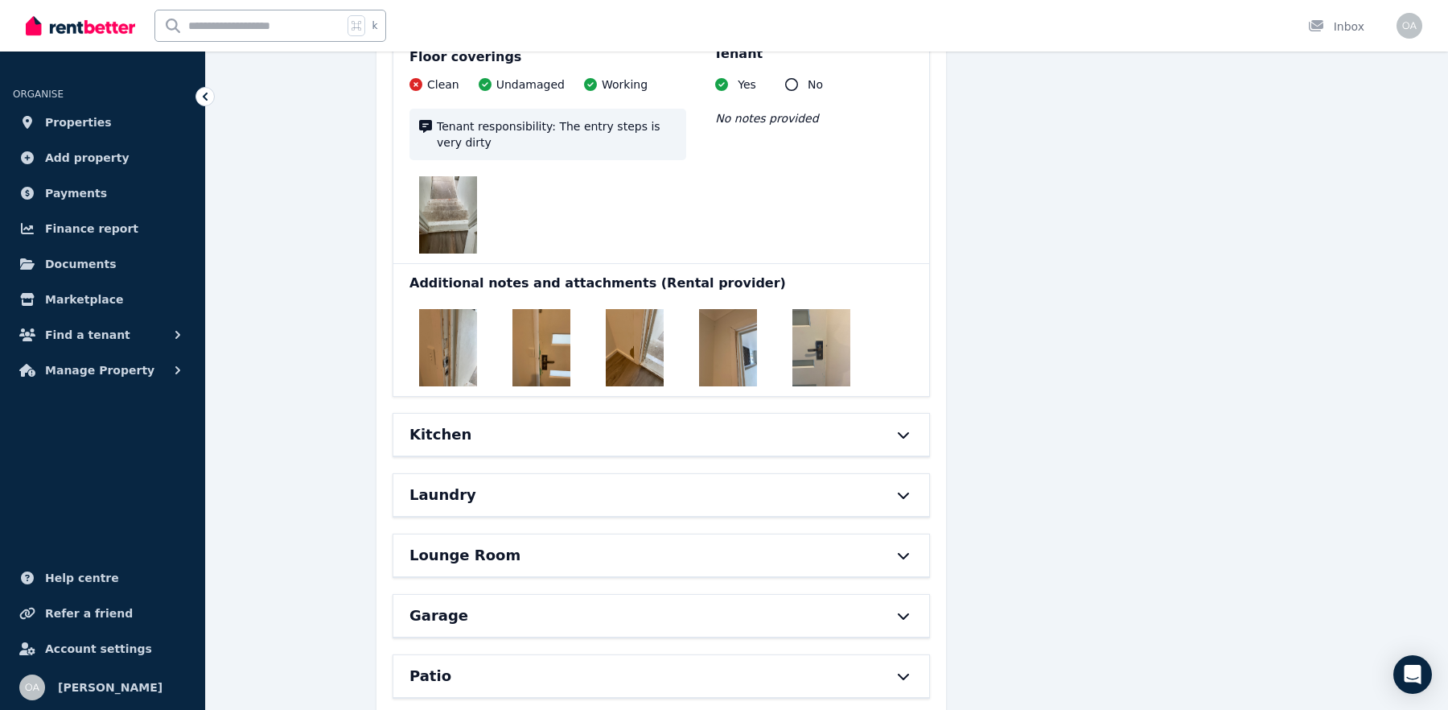
scroll to position [1637, 0]
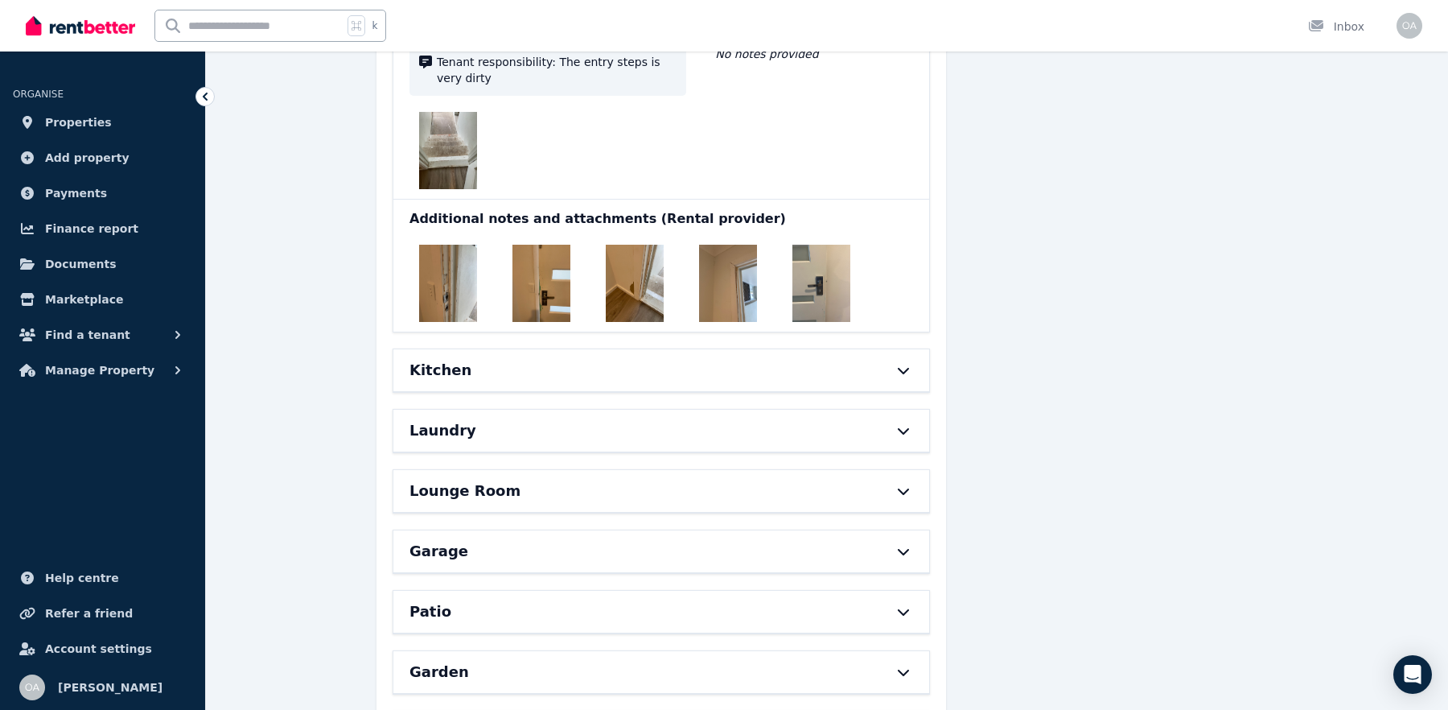
click at [408, 357] on div "Kitchen" at bounding box center [661, 370] width 536 height 42
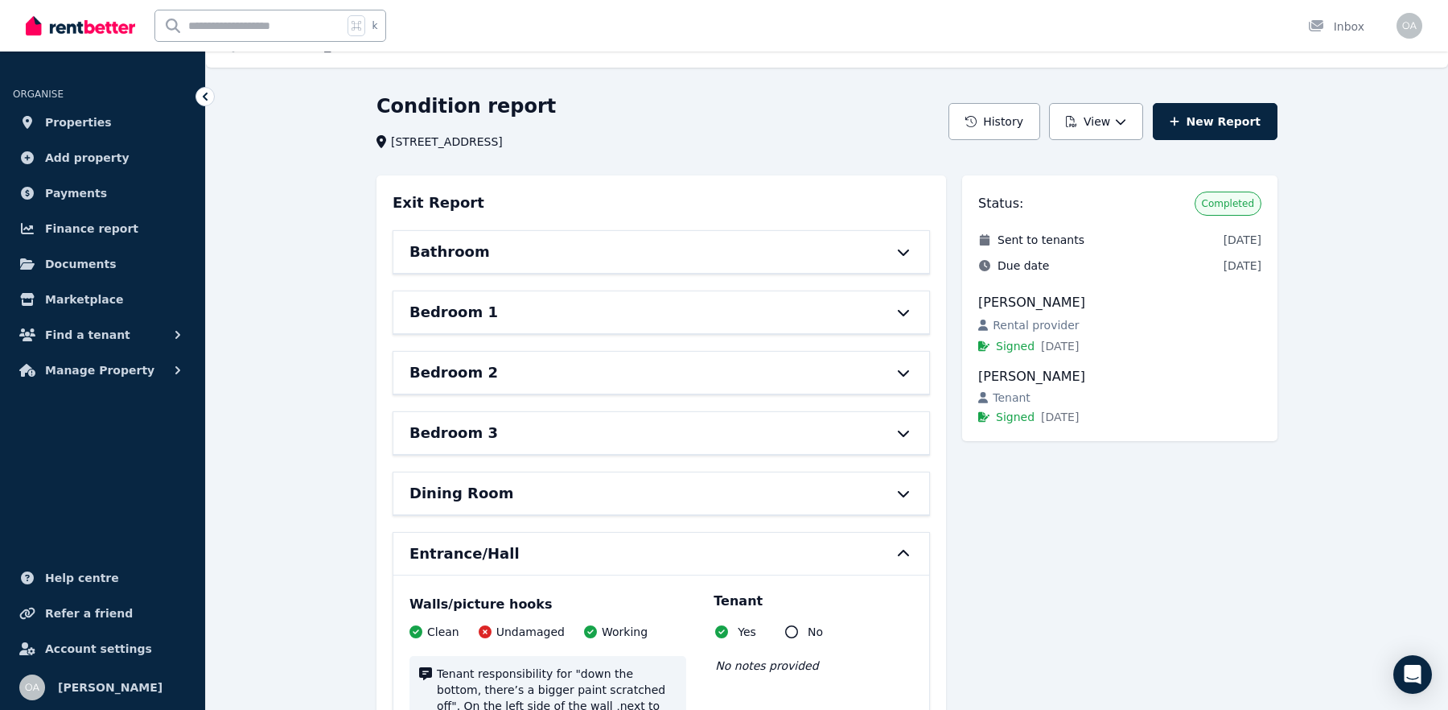
scroll to position [0, 0]
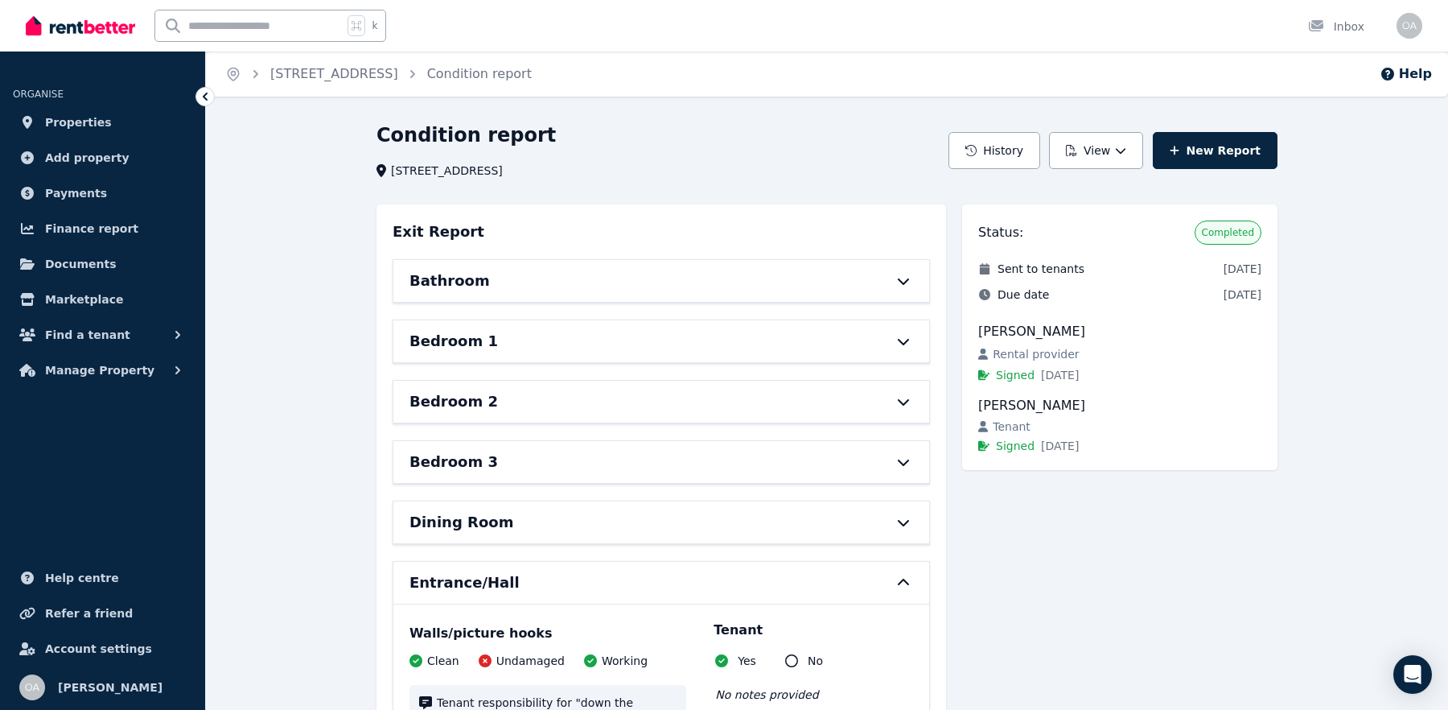
click at [531, 276] on div "Bathroom" at bounding box center [638, 281] width 459 height 23
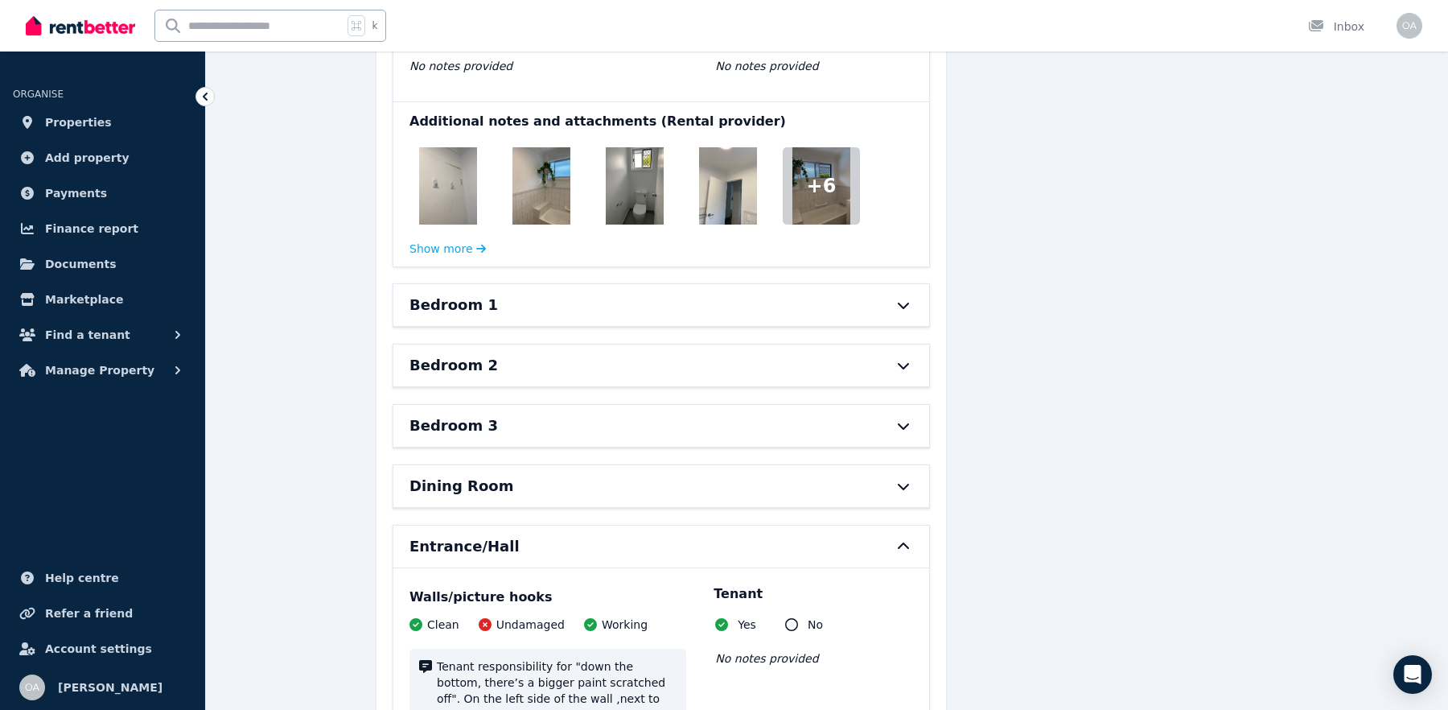
scroll to position [2263, 0]
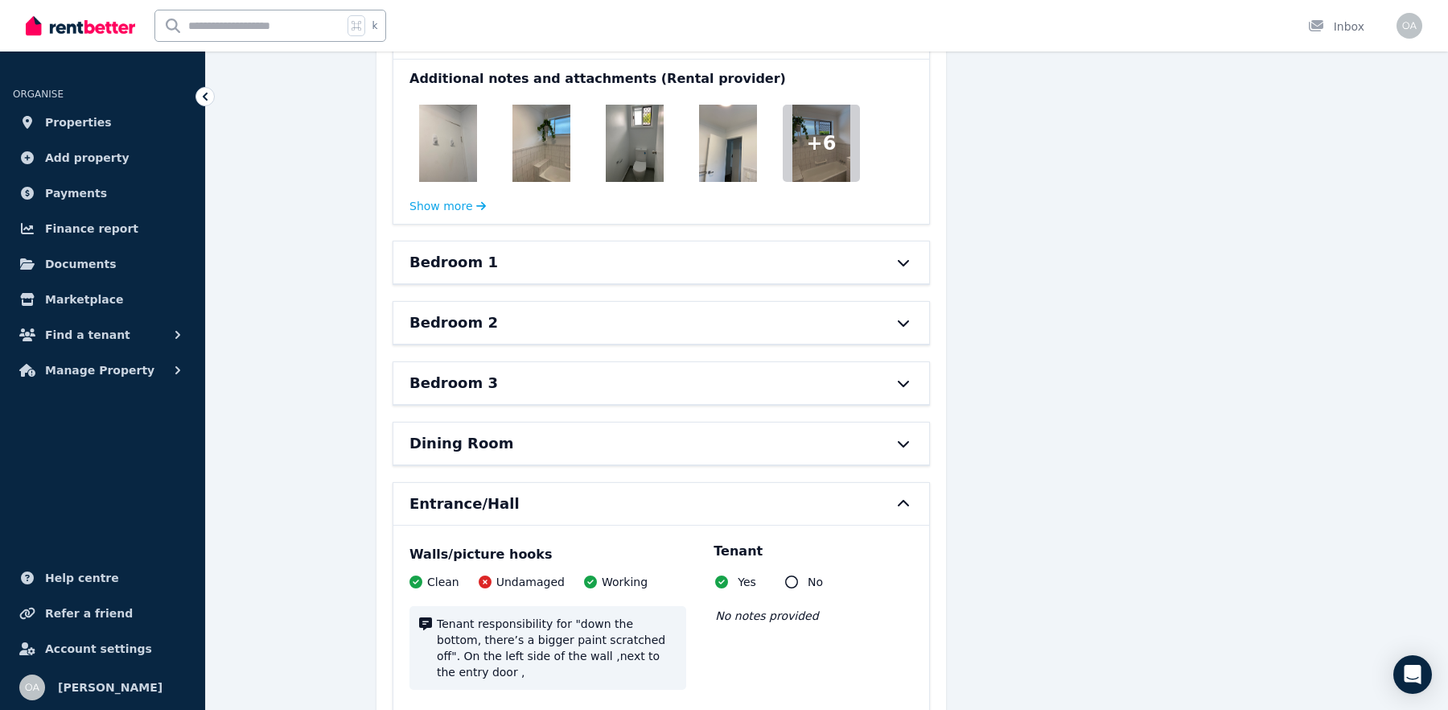
click at [502, 261] on div "Bedroom 1" at bounding box center [638, 262] width 459 height 23
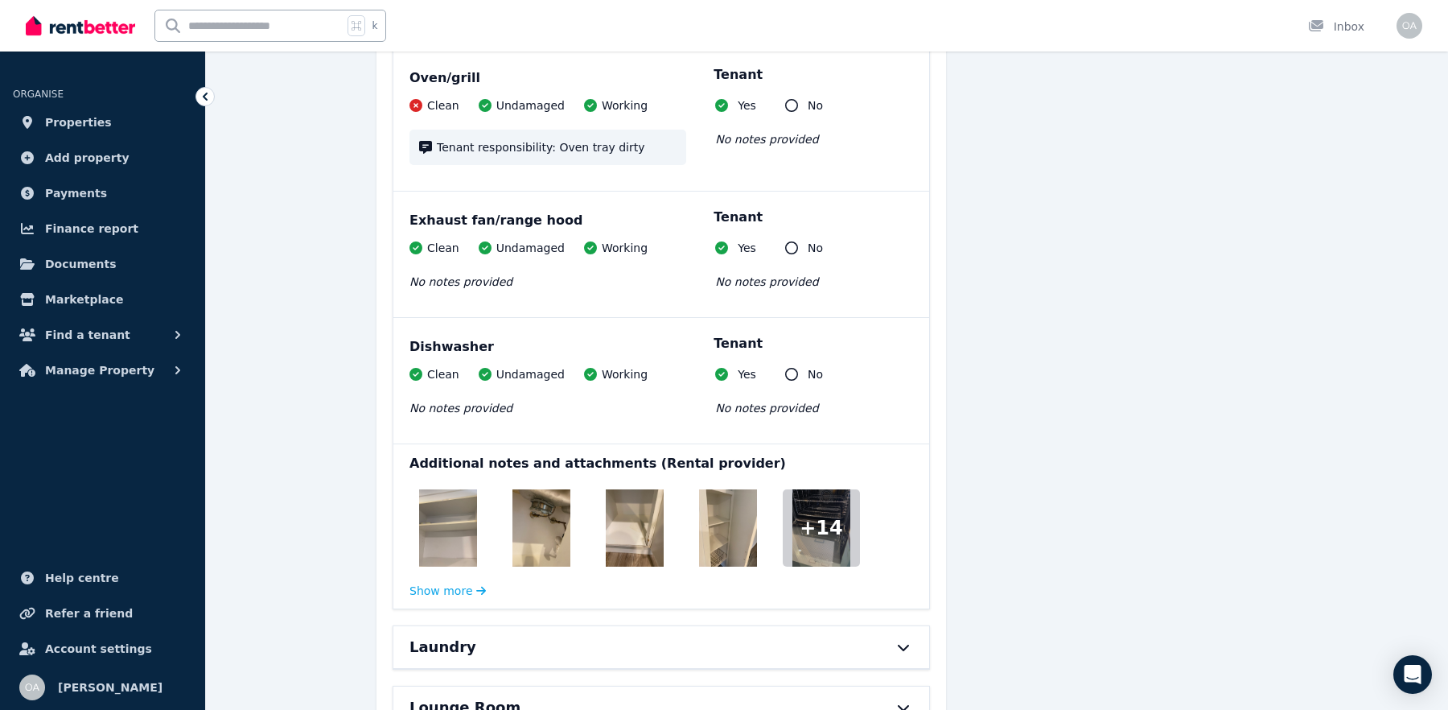
scroll to position [7363, 0]
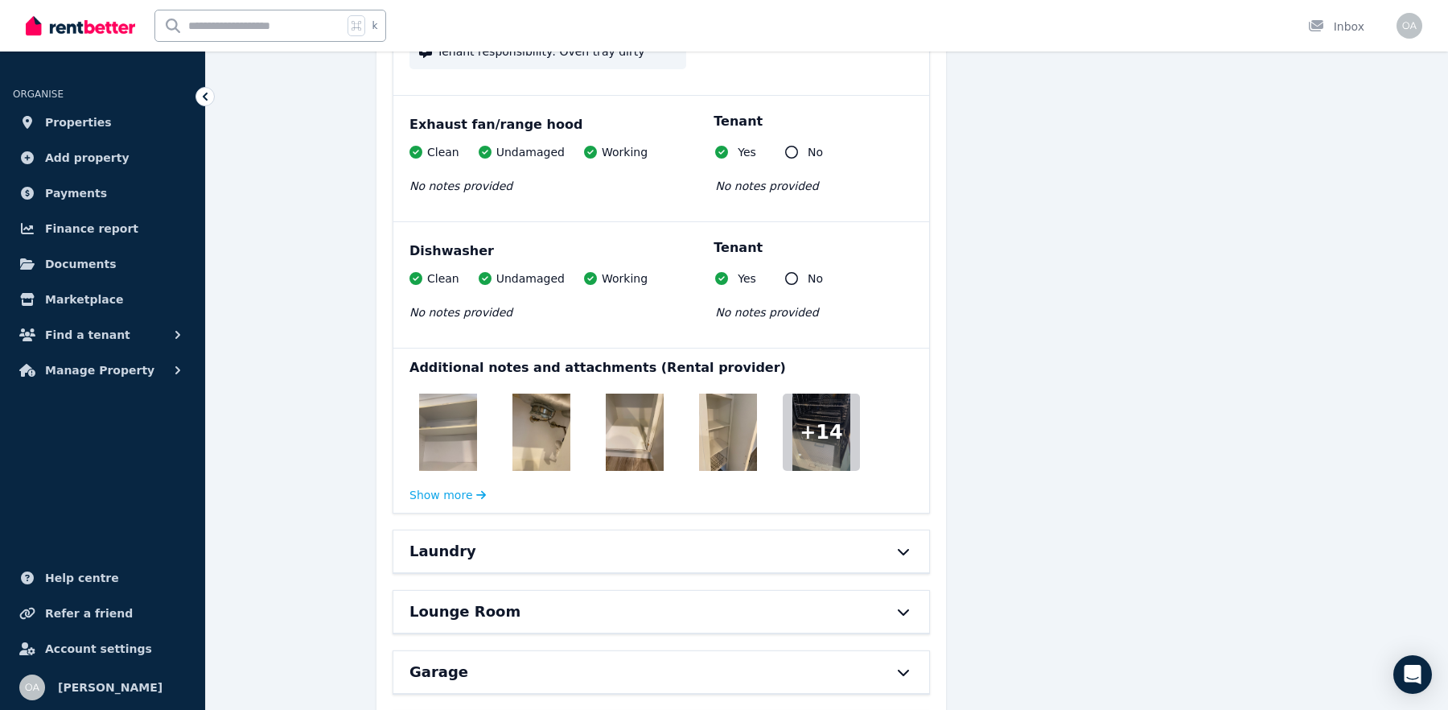
click at [815, 419] on span "+ 14" at bounding box center [821, 432] width 43 height 26
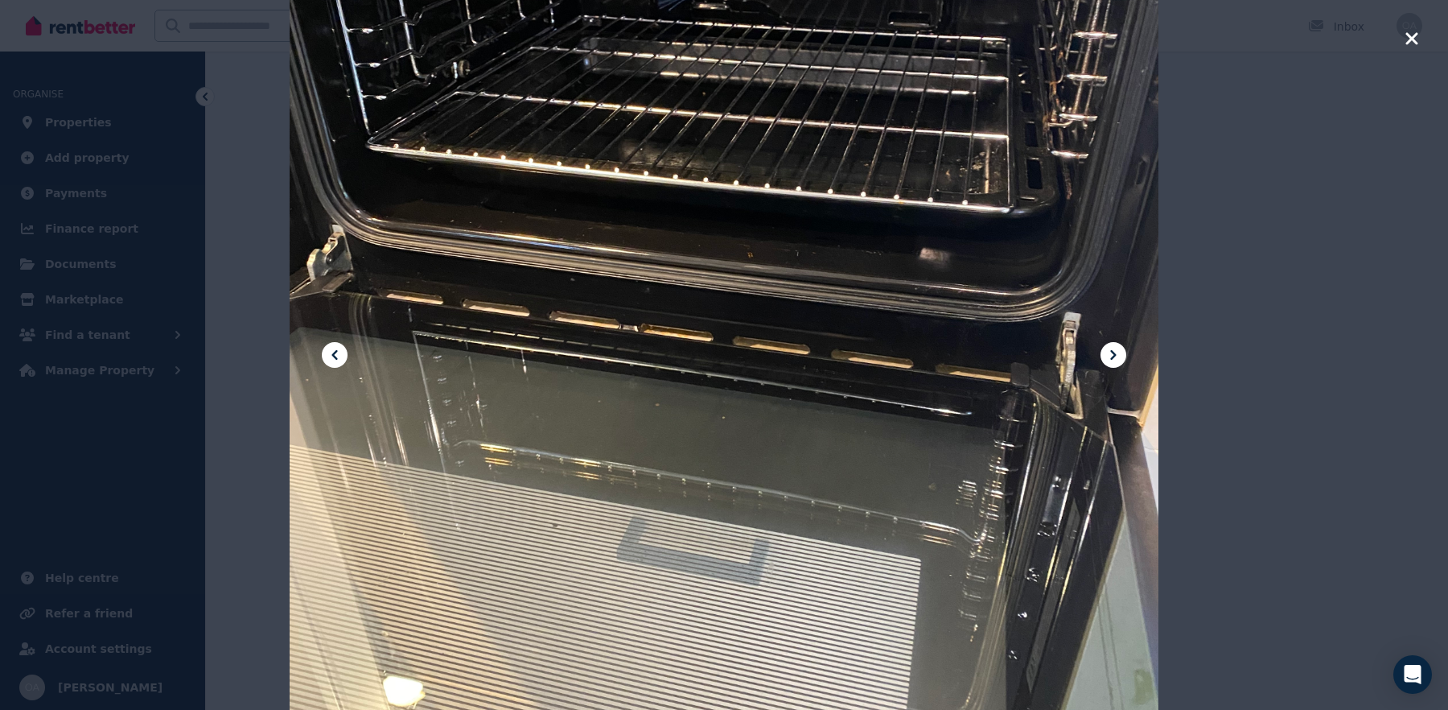
click at [1158, 326] on div at bounding box center [724, 355] width 1448 height 710
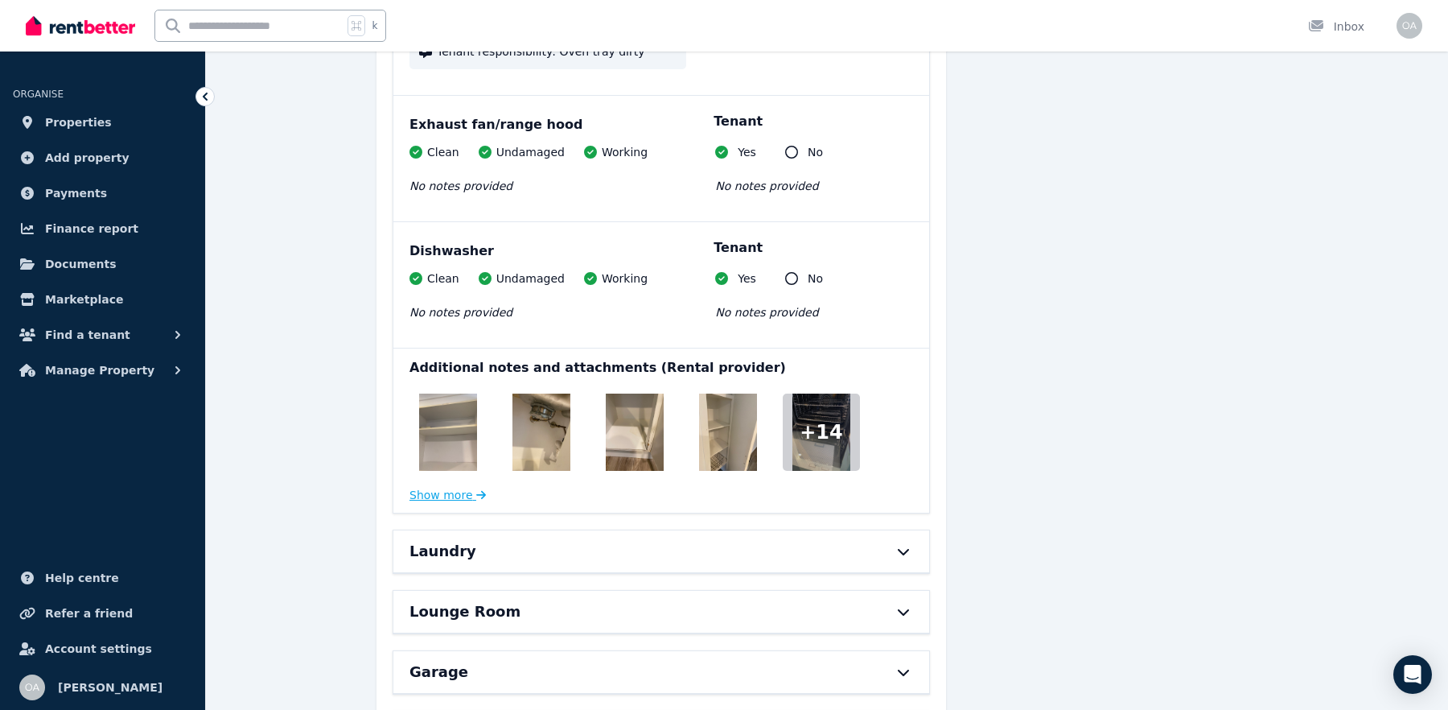
click at [466, 487] on button "Show more" at bounding box center [447, 495] width 76 height 16
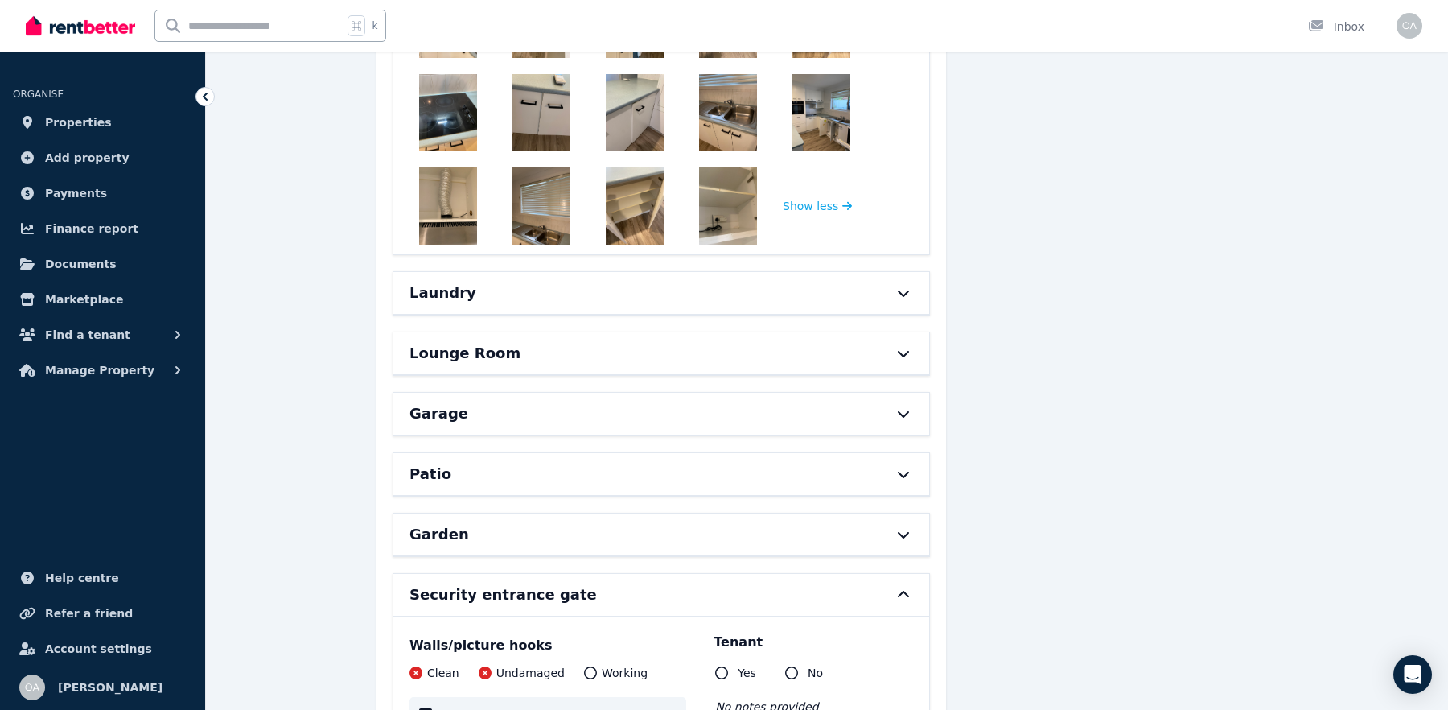
scroll to position [7876, 0]
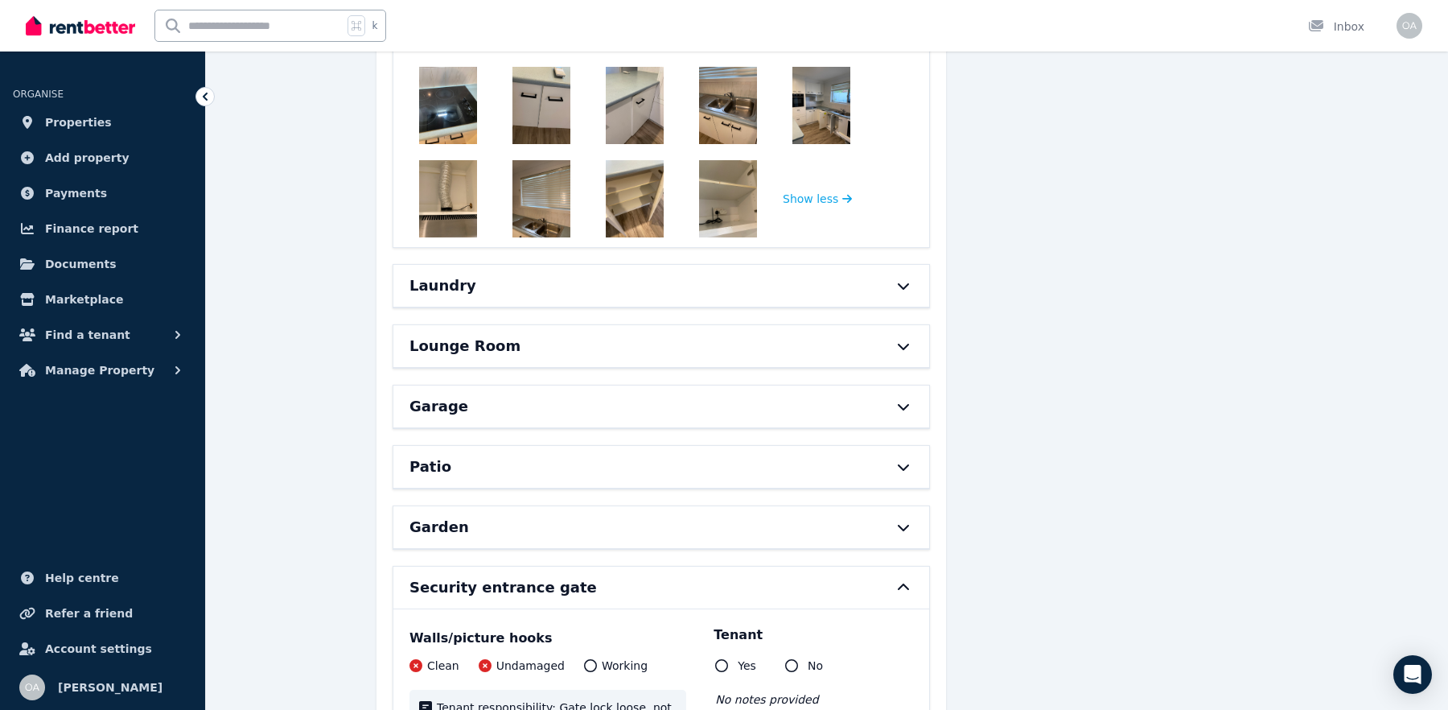
click at [754, 274] on div "Laundry" at bounding box center [638, 285] width 459 height 23
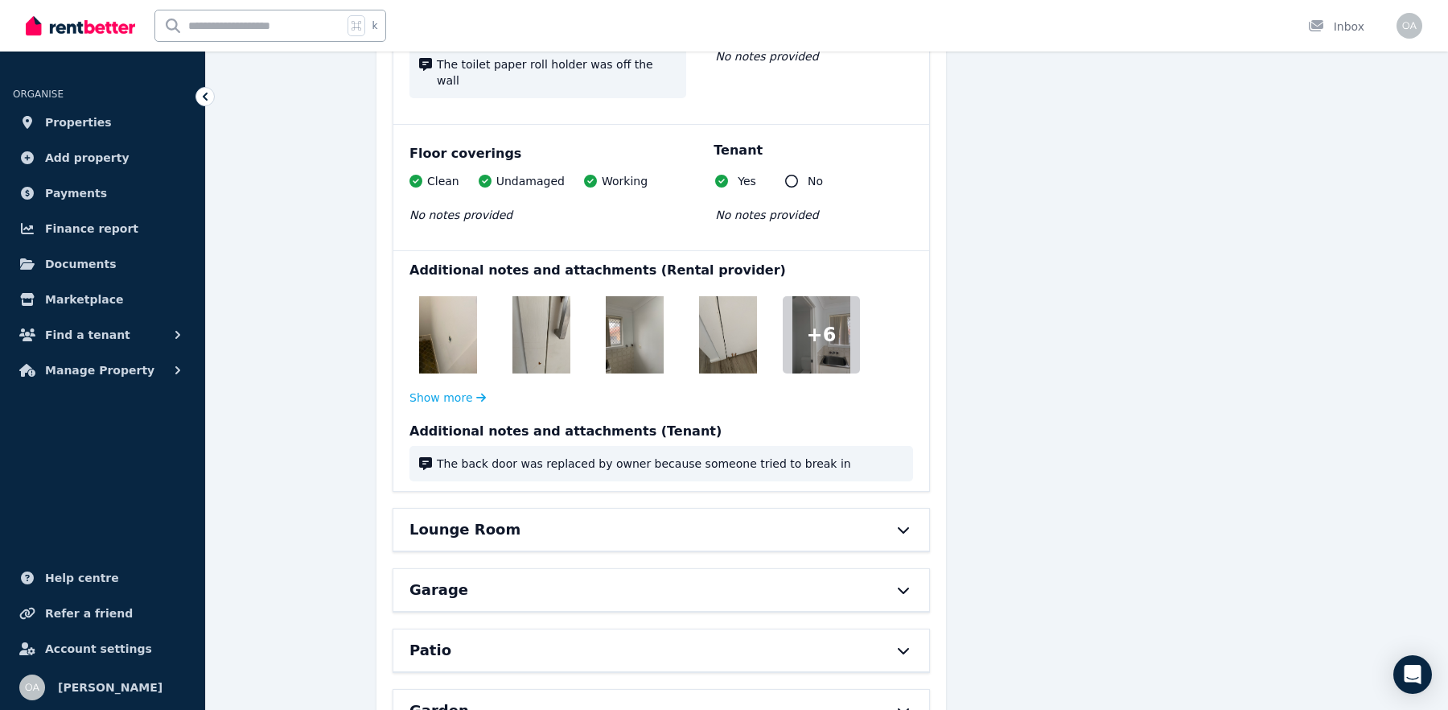
scroll to position [9433, 0]
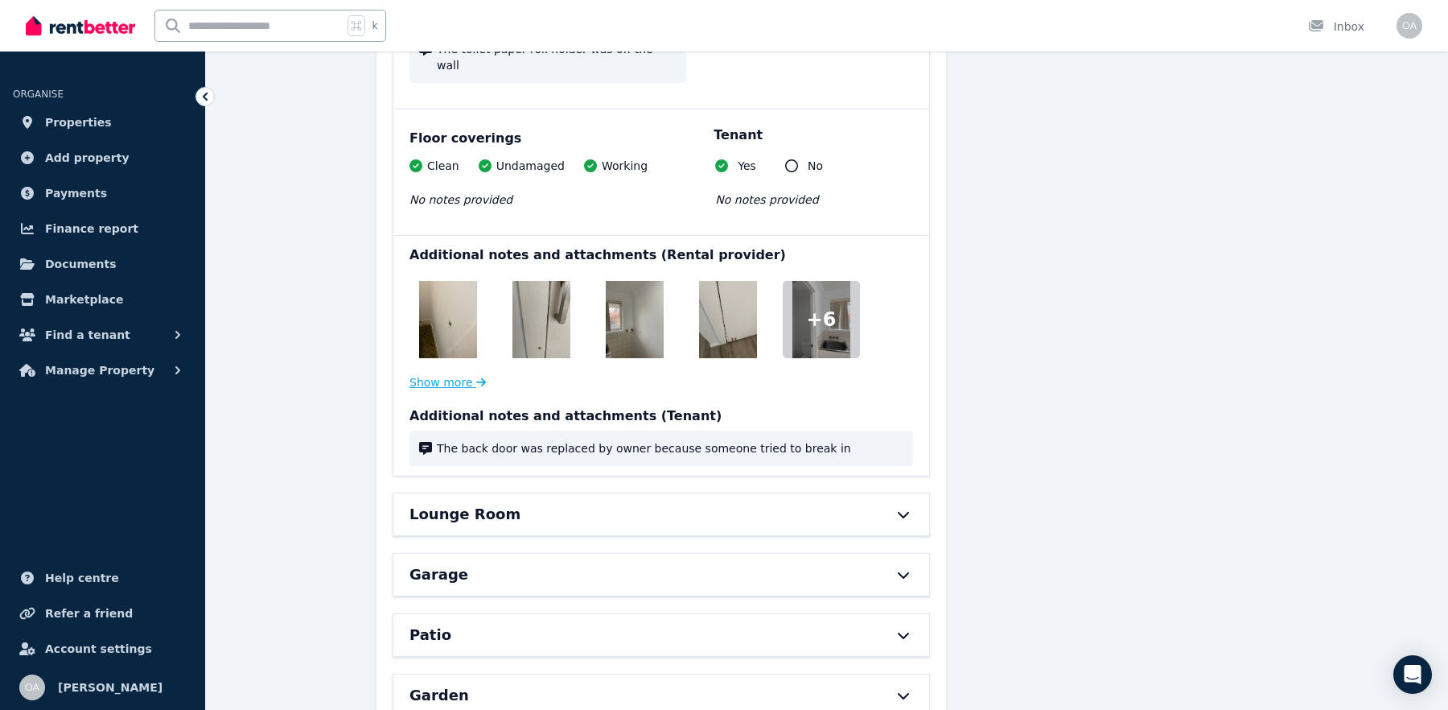
click at [434, 374] on button "Show more" at bounding box center [447, 382] width 76 height 16
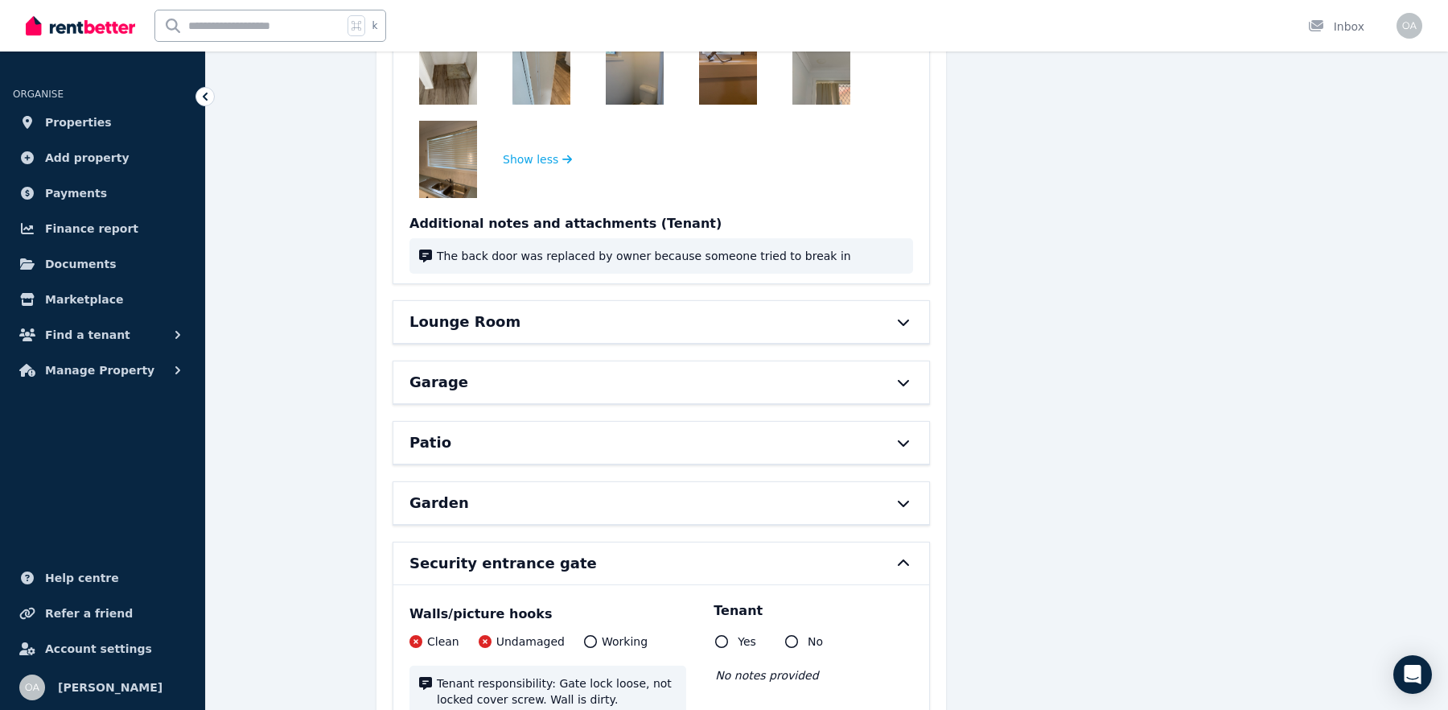
scroll to position [9788, 0]
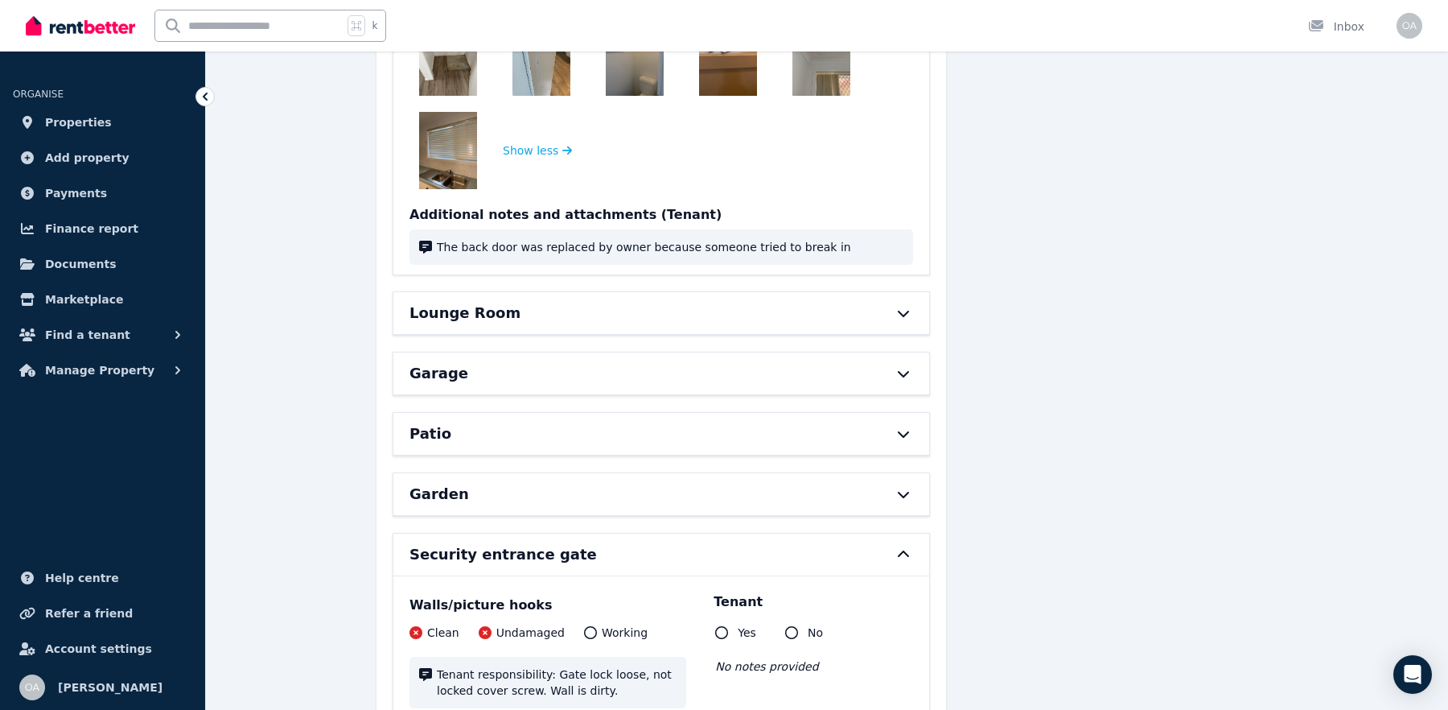
click at [449, 302] on h6 "Lounge Room" at bounding box center [464, 313] width 111 height 23
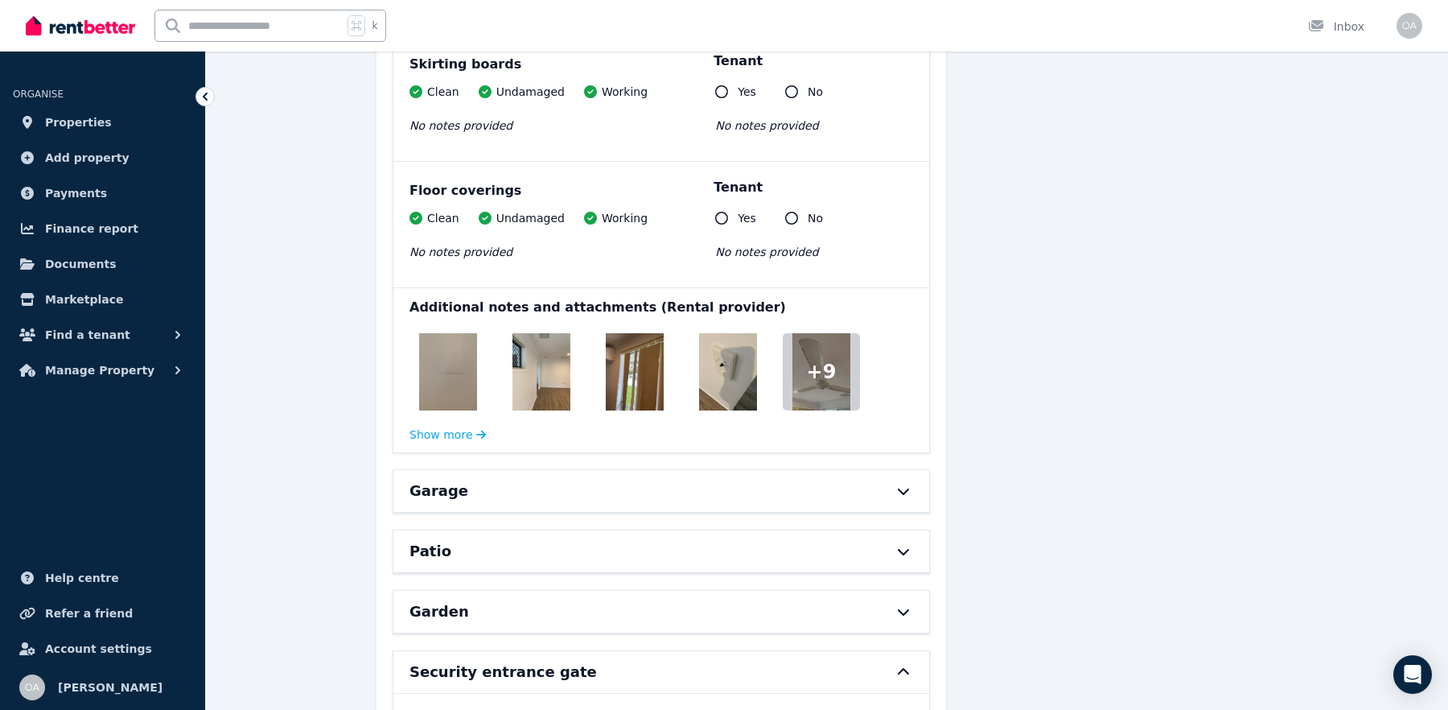
scroll to position [10973, 0]
click at [429, 351] on div "Additional notes and attachments (Rental provider) + 9 Show more" at bounding box center [661, 371] width 536 height 164
click at [429, 427] on button "Show more" at bounding box center [447, 435] width 76 height 16
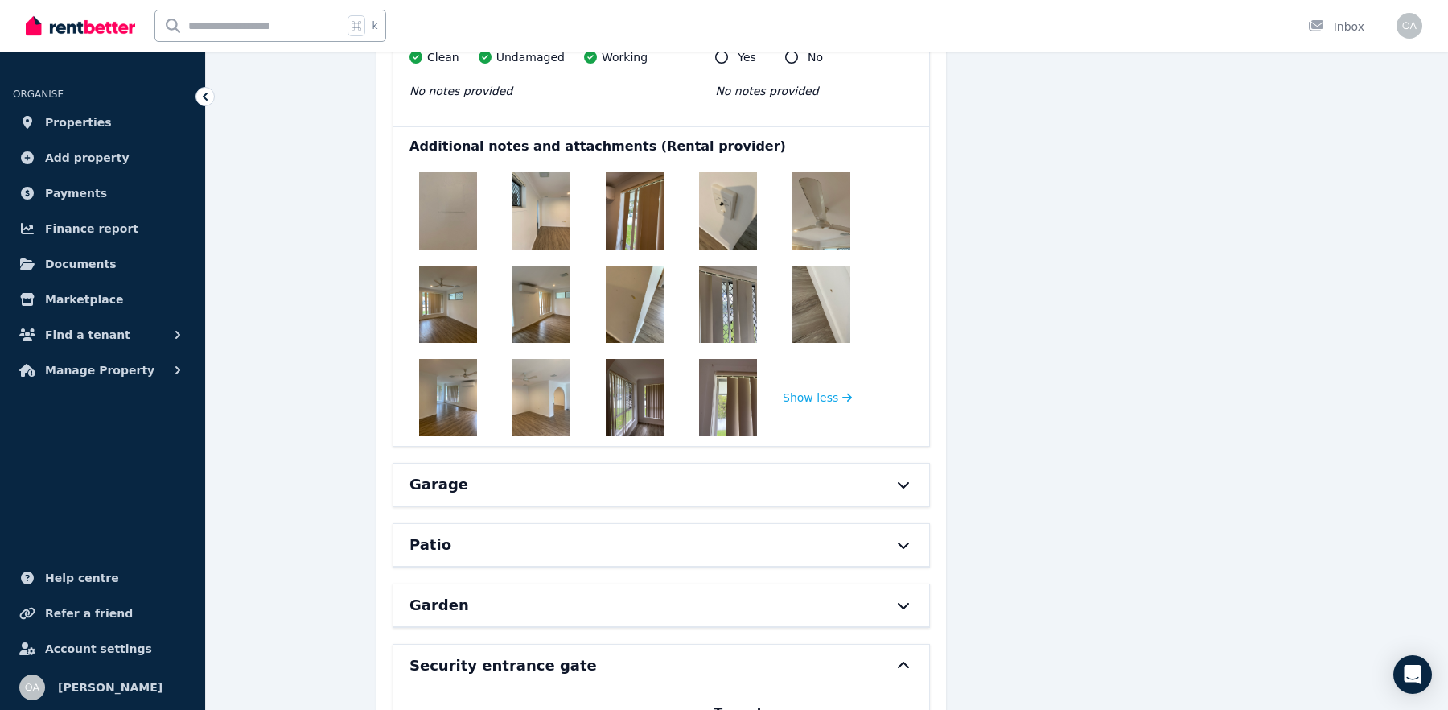
scroll to position [11183, 0]
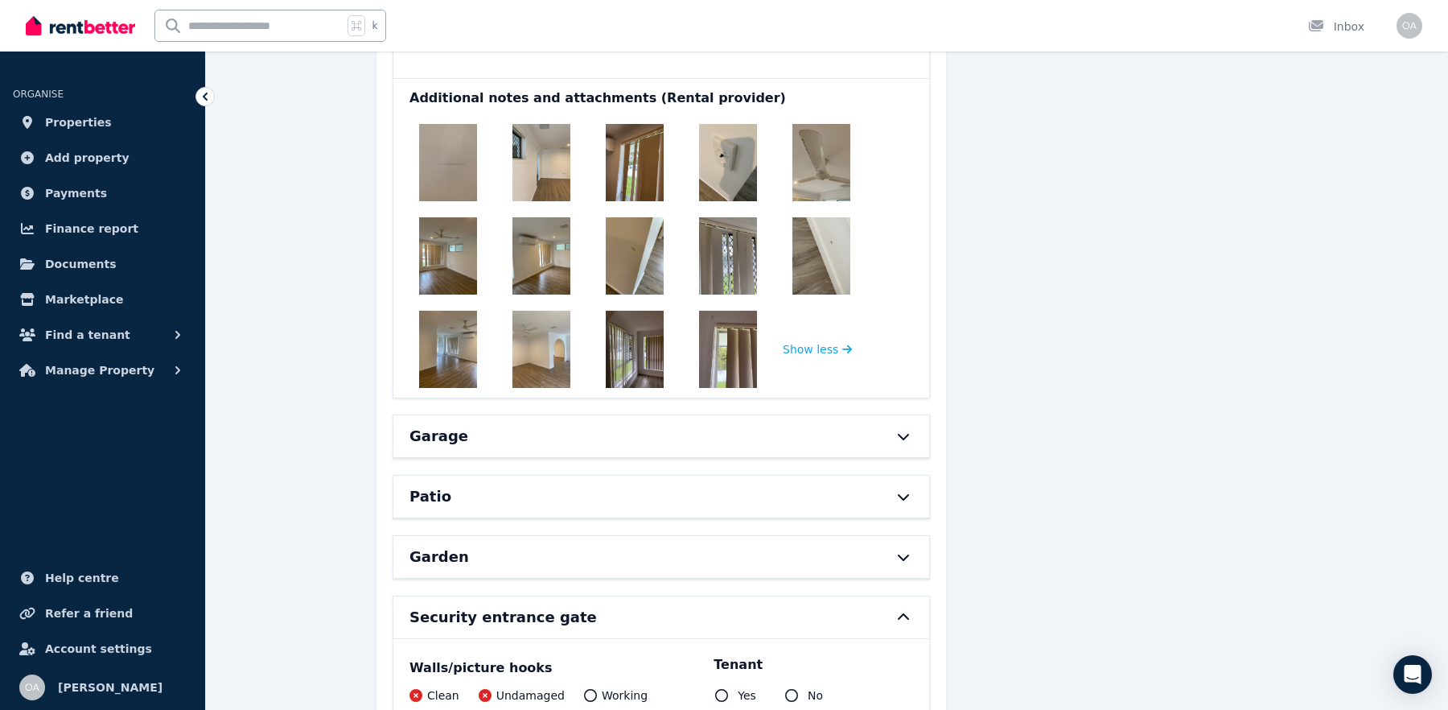
click at [476, 425] on div "Garage" at bounding box center [638, 436] width 459 height 23
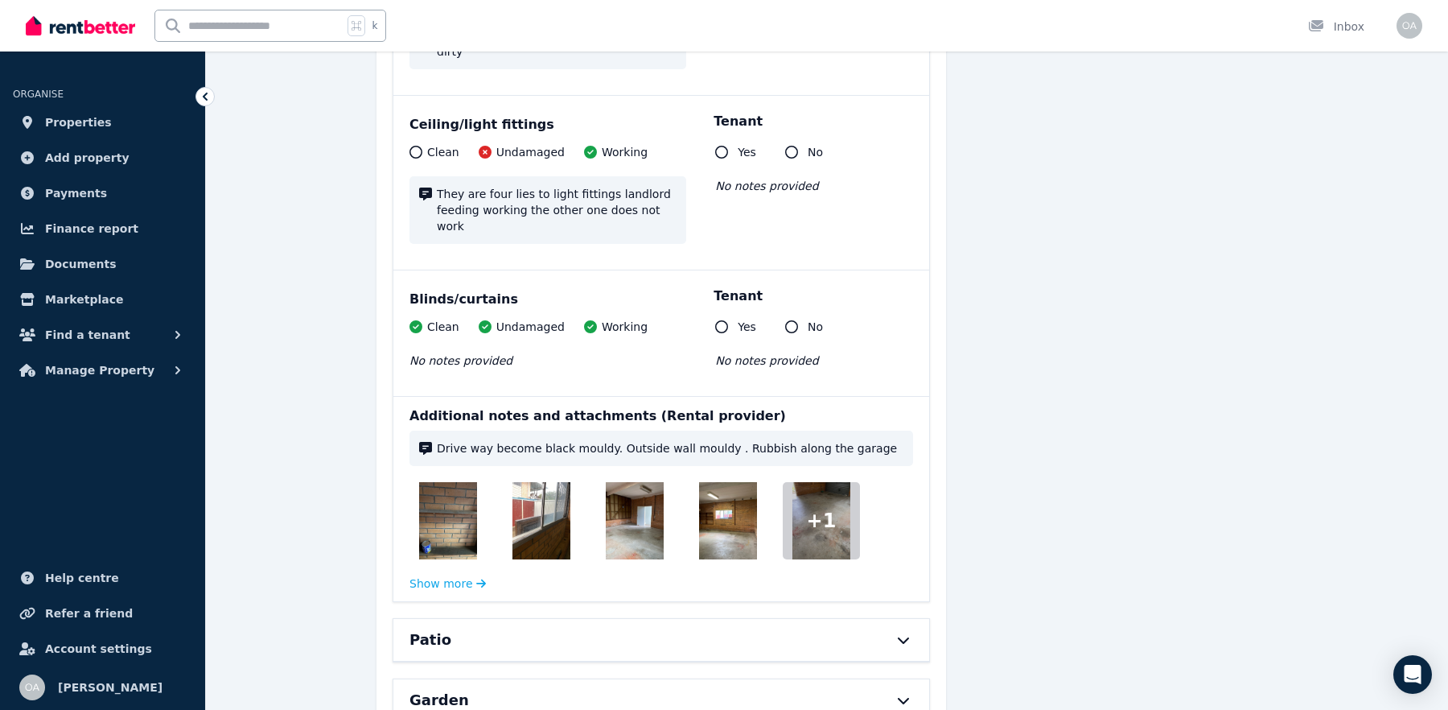
scroll to position [12046, 0]
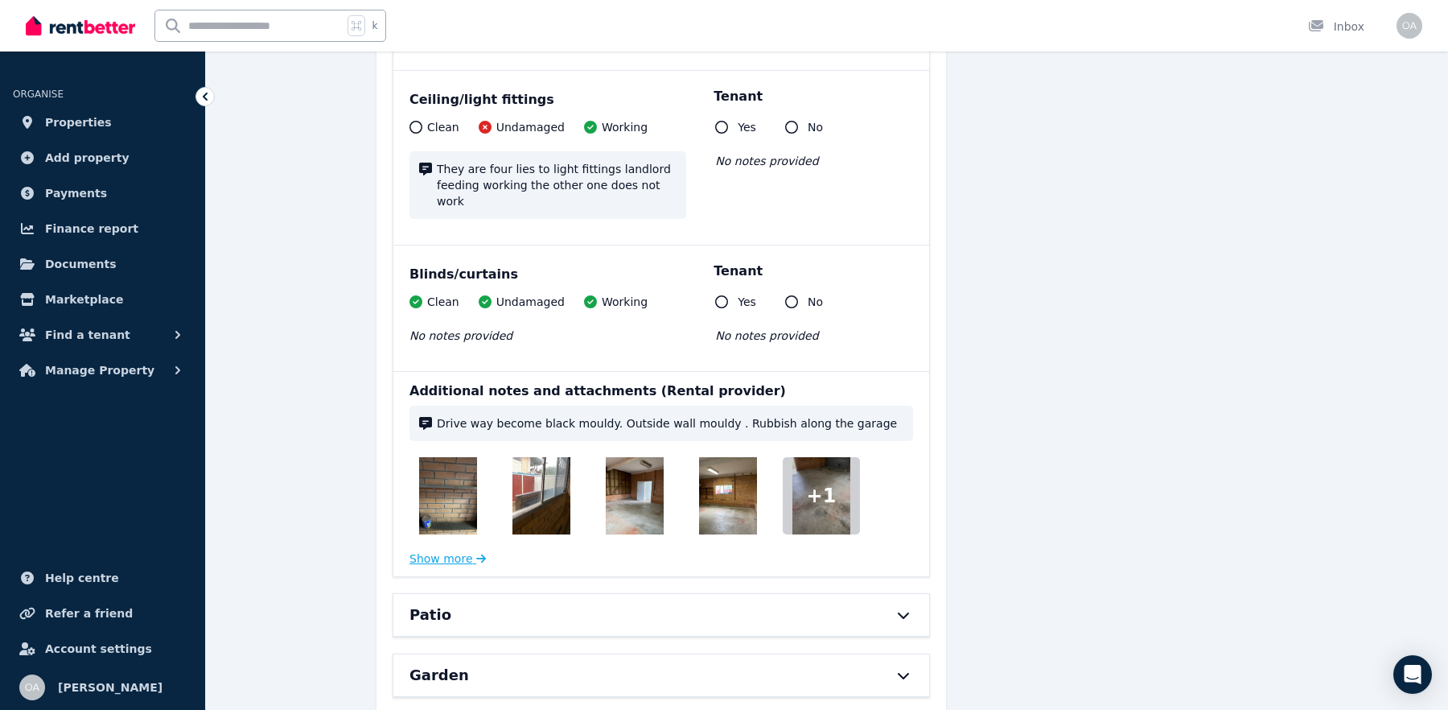
click at [452, 550] on button "Show more" at bounding box center [447, 558] width 76 height 16
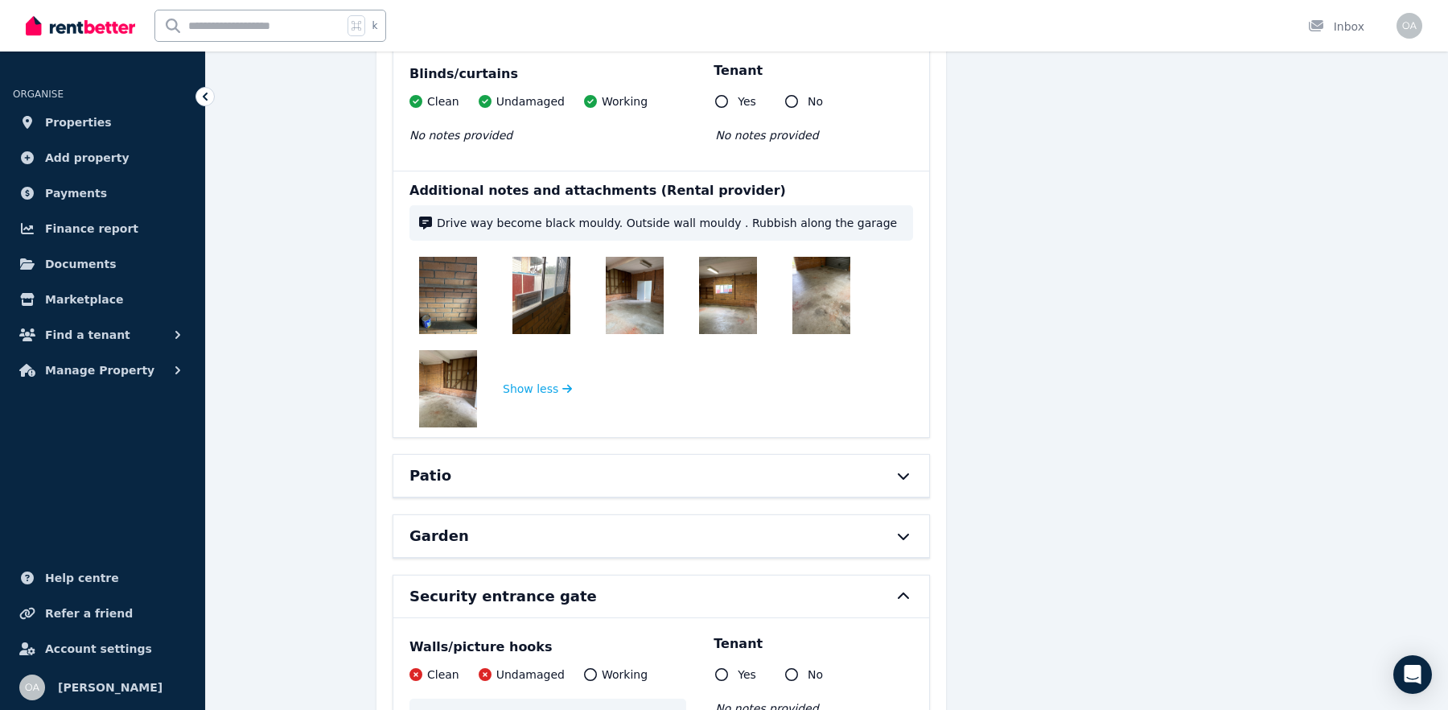
scroll to position [12343, 0]
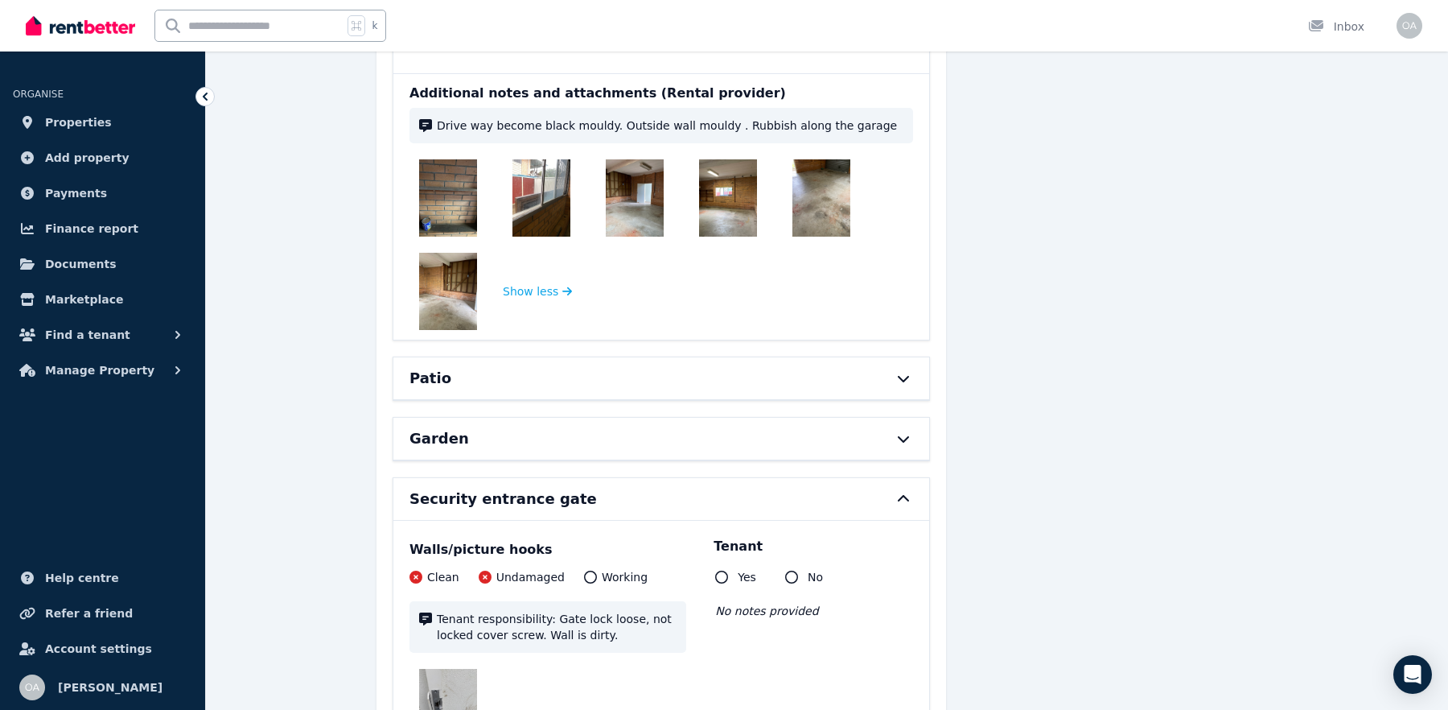
click at [451, 367] on div "Patio" at bounding box center [638, 378] width 459 height 23
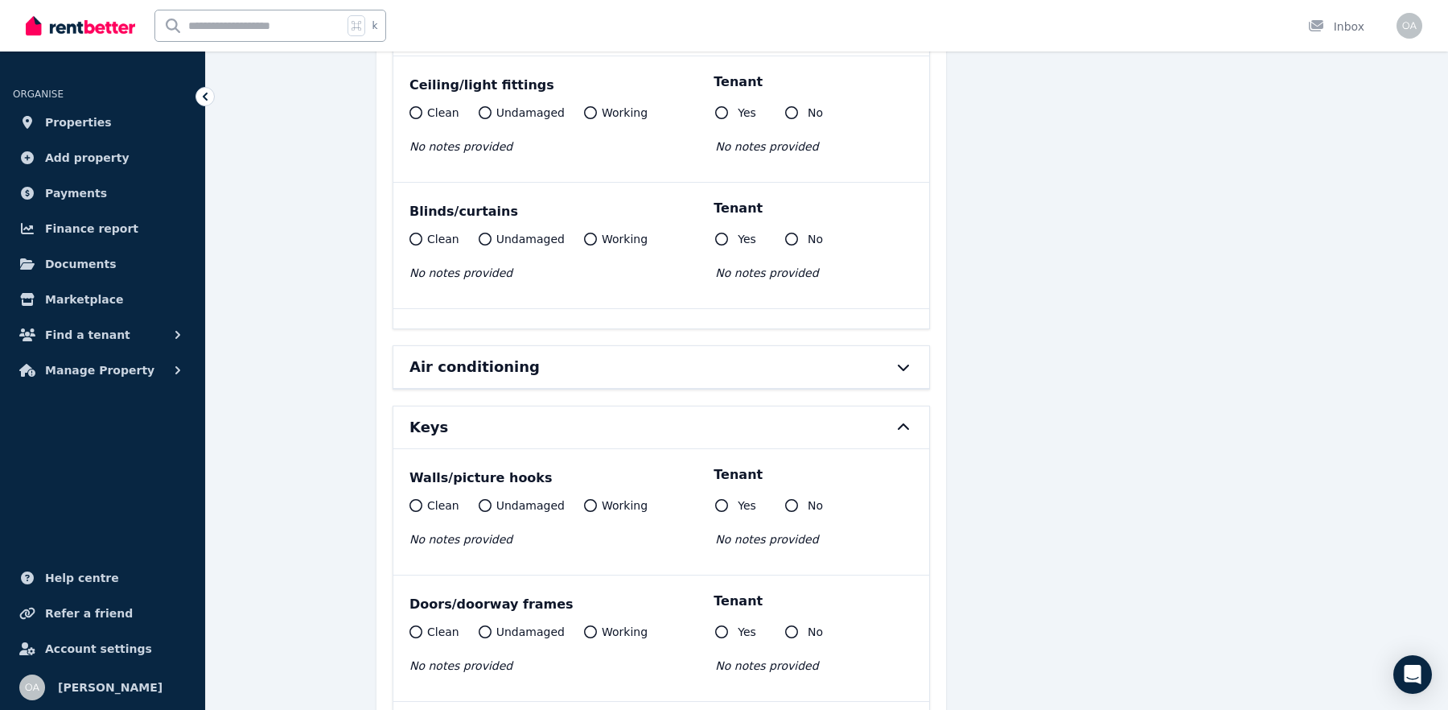
scroll to position [16106, 0]
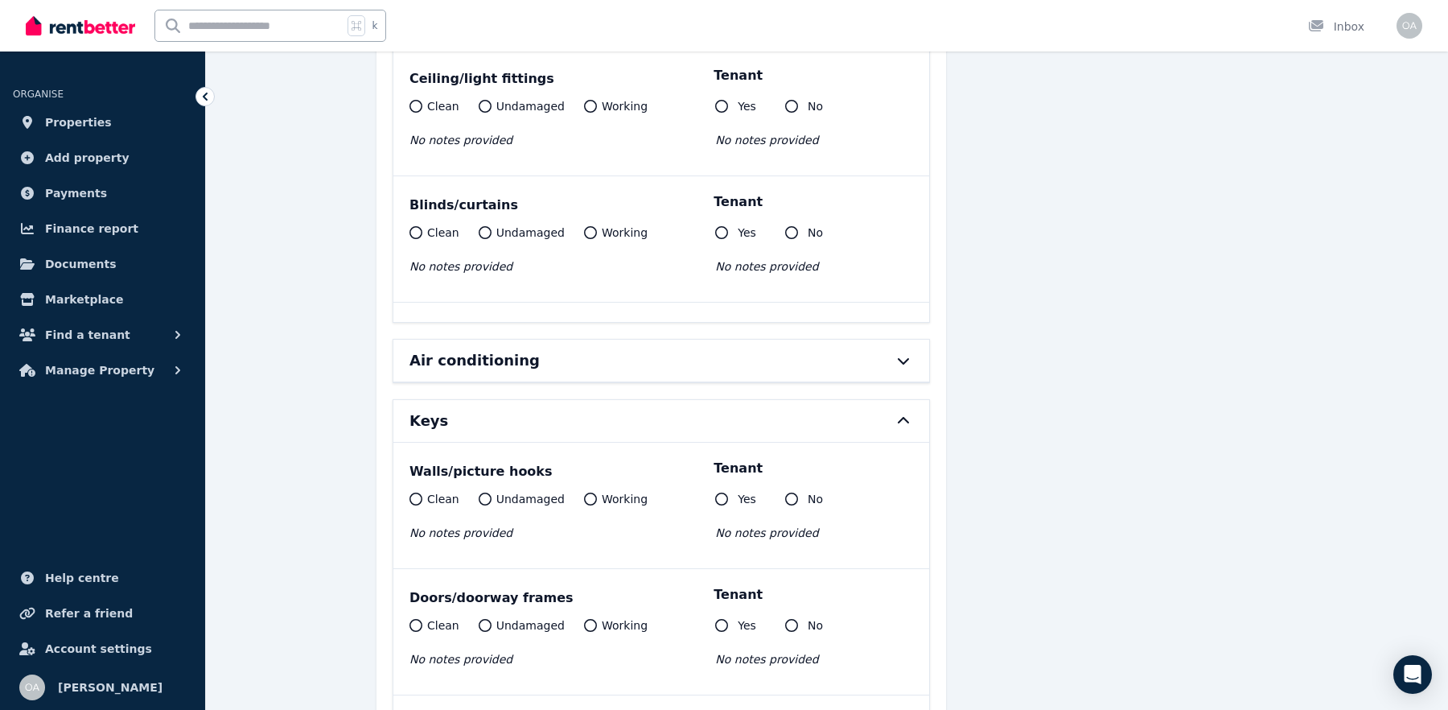
click at [467, 349] on h6 "Air conditioning" at bounding box center [474, 360] width 130 height 23
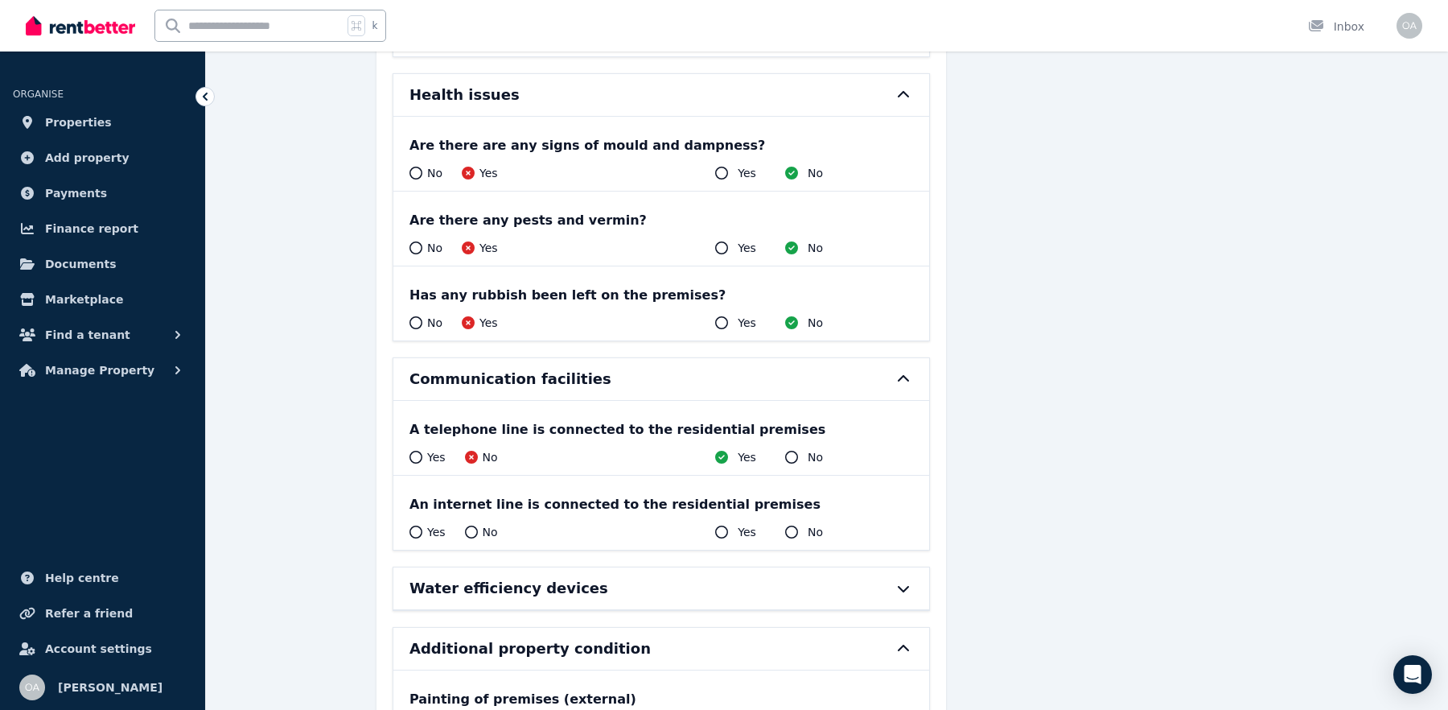
scroll to position [18212, 0]
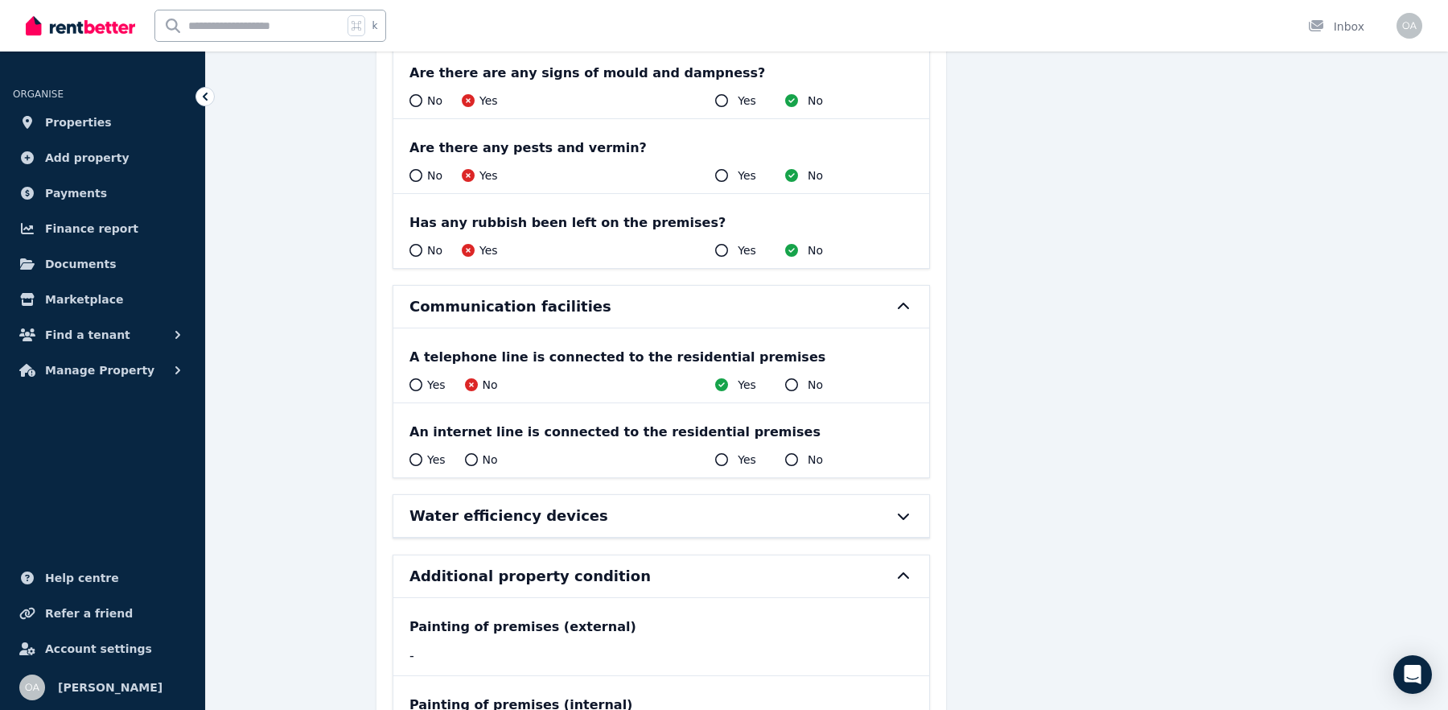
click at [456, 504] on h6 "Water efficiency devices" at bounding box center [508, 515] width 199 height 23
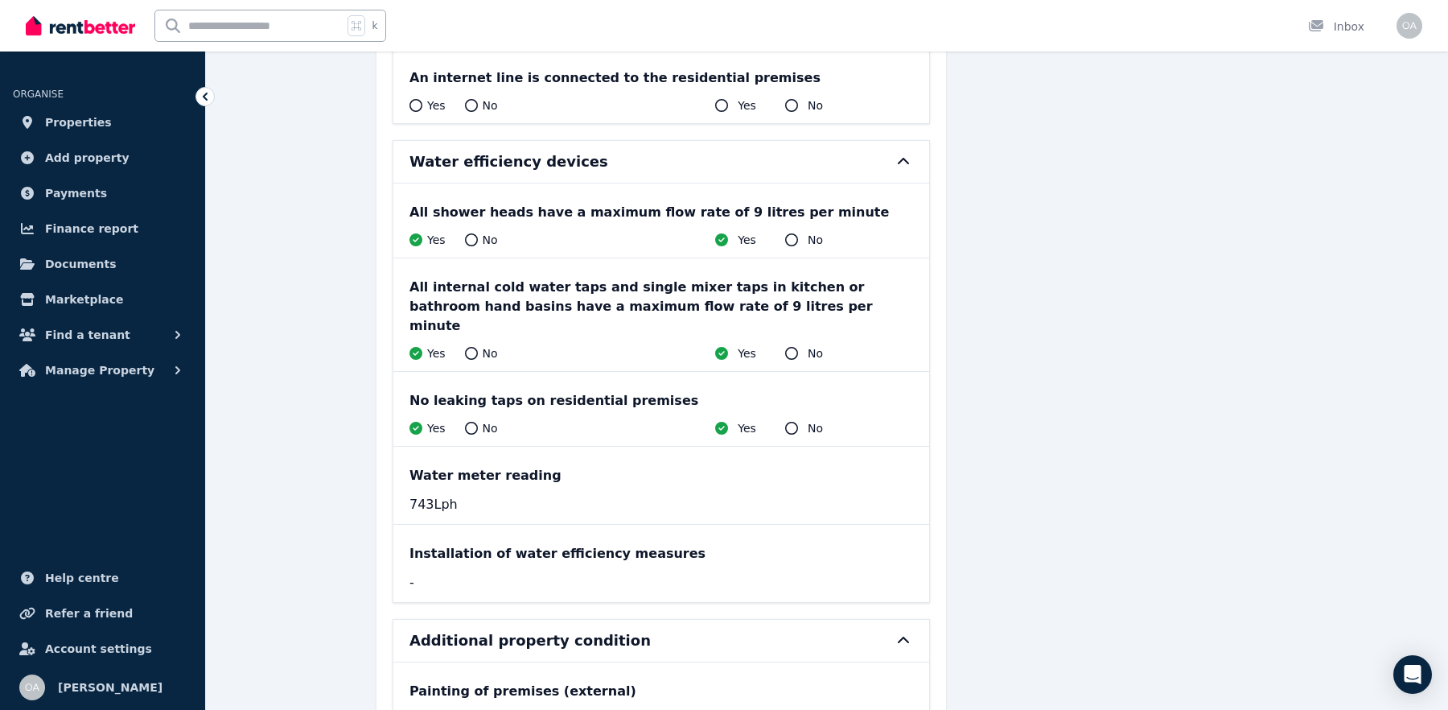
scroll to position [18609, 0]
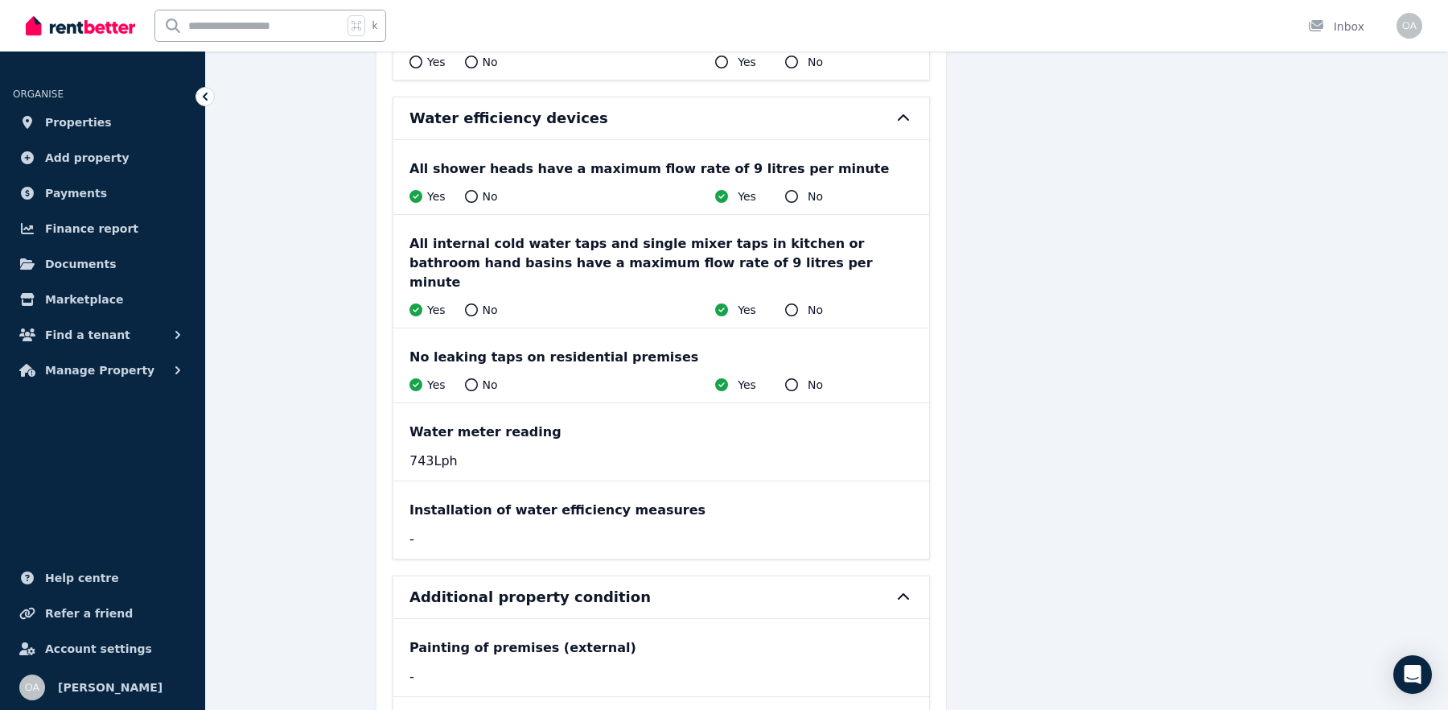
drag, startPoint x: 463, startPoint y: 271, endPoint x: 375, endPoint y: 271, distance: 88.5
copy span "743 Lph"
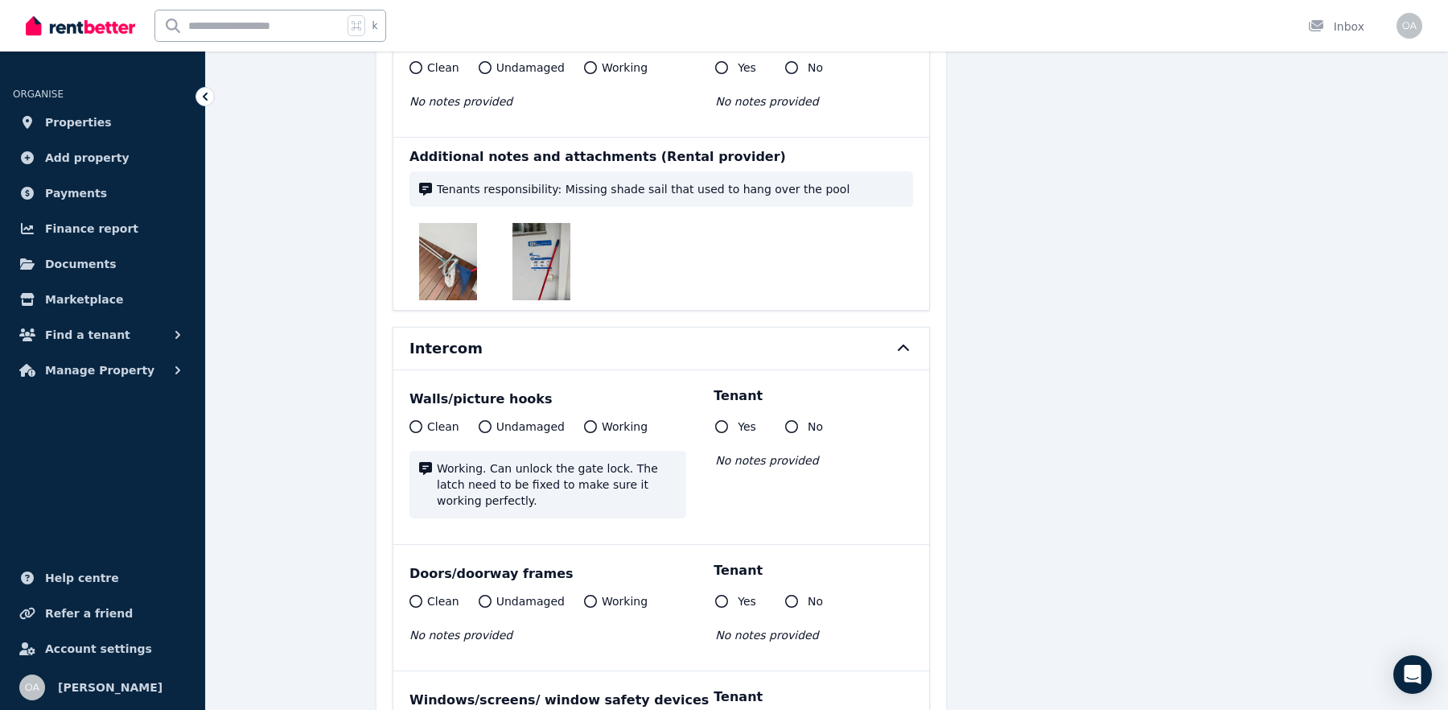
scroll to position [14928, 0]
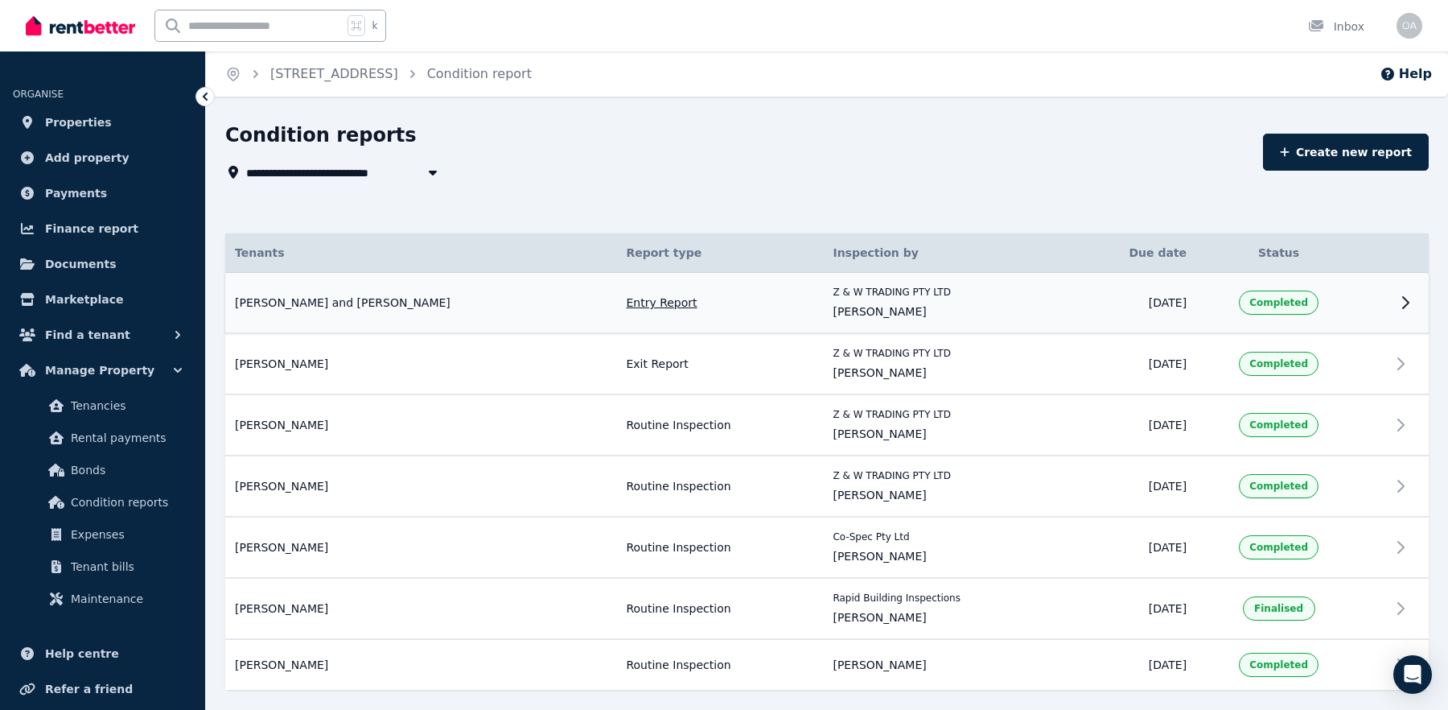
click at [442, 293] on td "[PERSON_NAME] and [PERSON_NAME] Entry Report Inspected by: Z & W TRADING PTY LT…" at bounding box center [420, 303] width 391 height 61
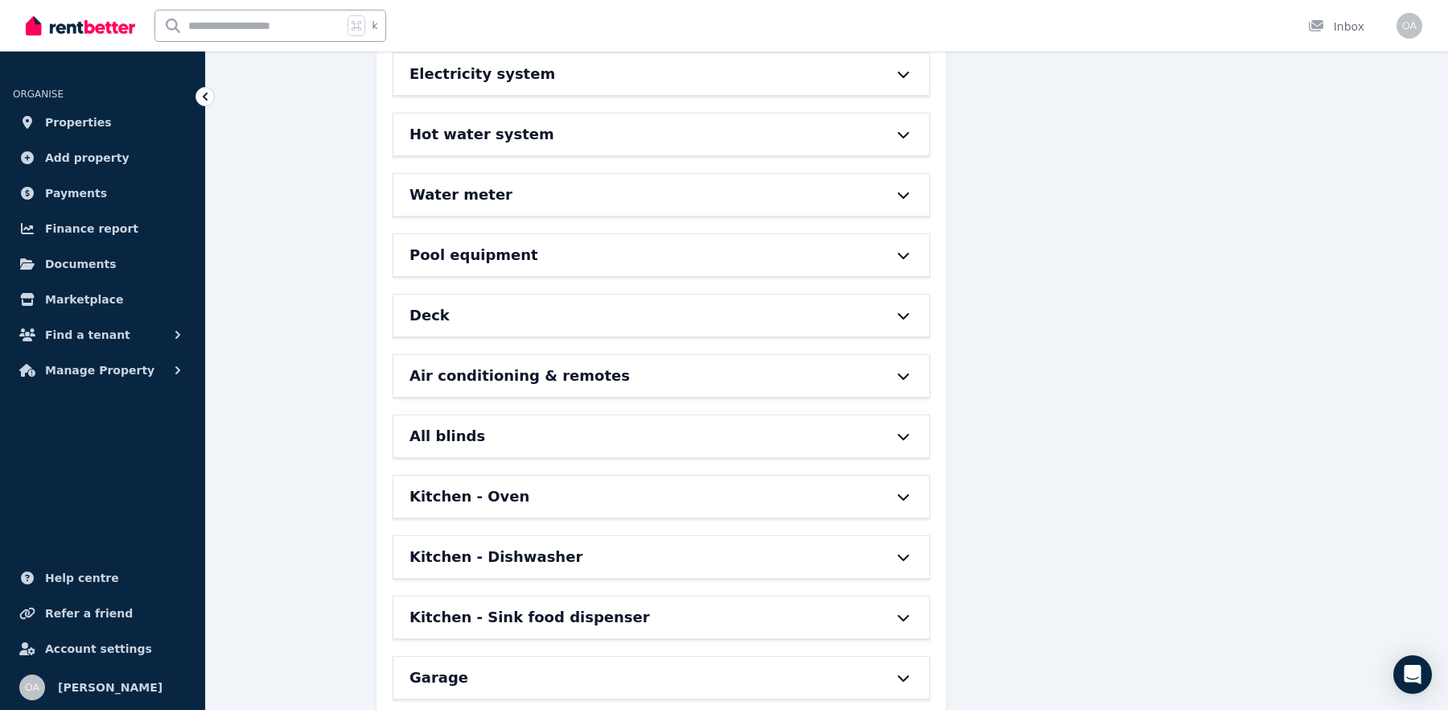
scroll to position [1213, 0]
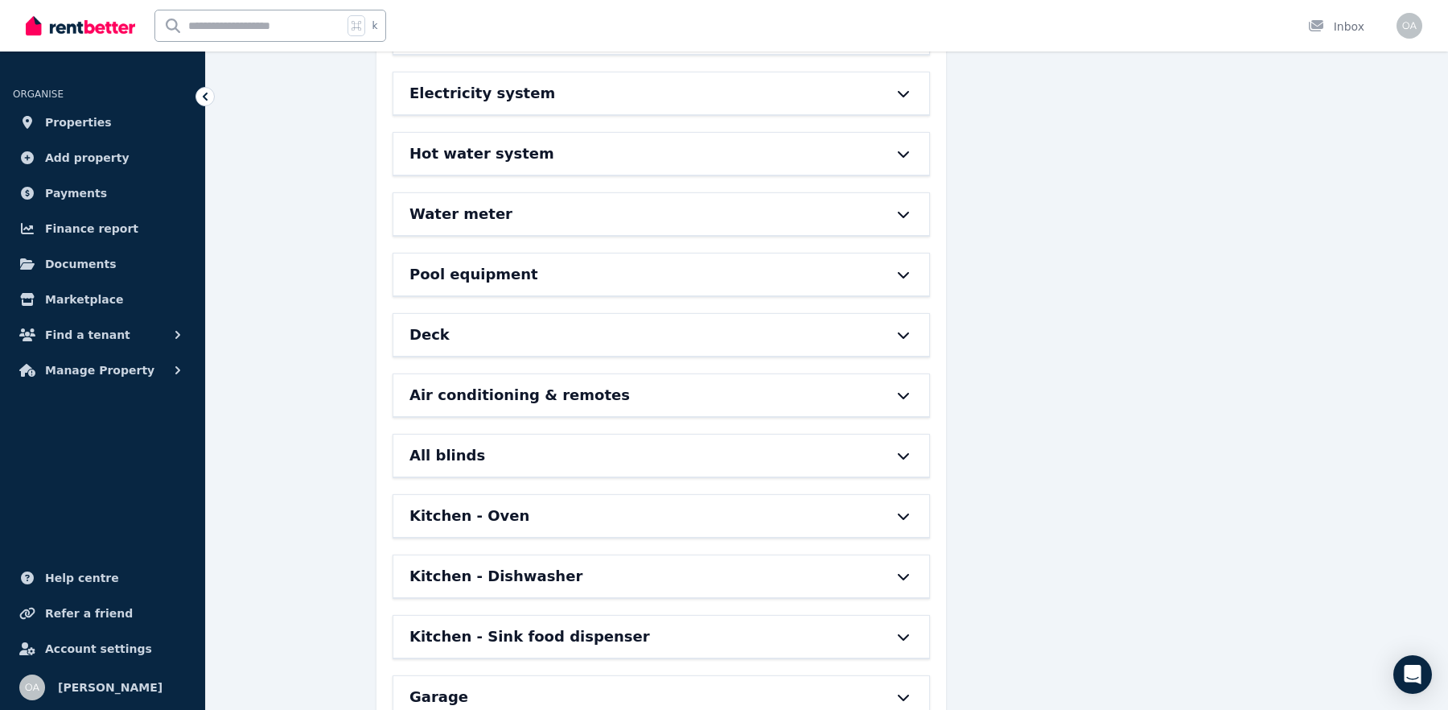
click at [508, 203] on div "Water meter" at bounding box center [638, 214] width 459 height 23
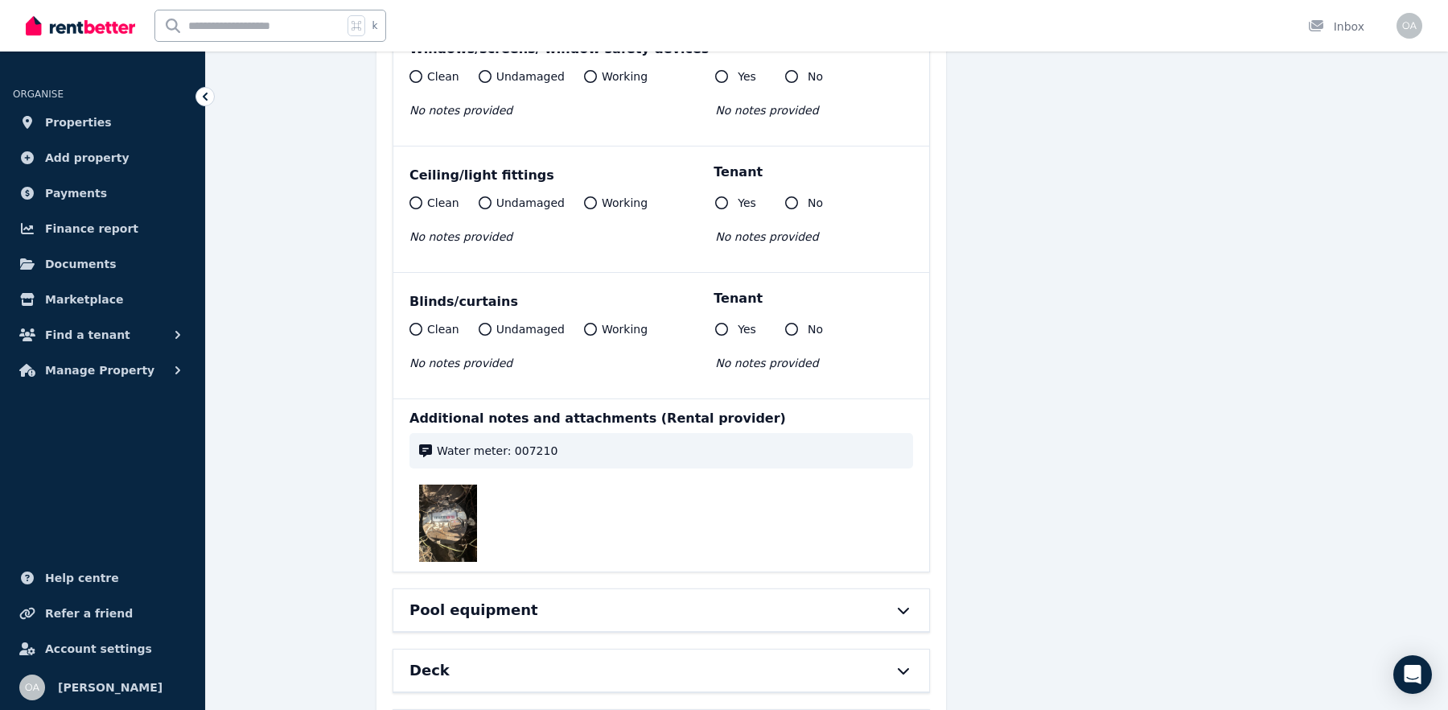
scroll to position [1635, 0]
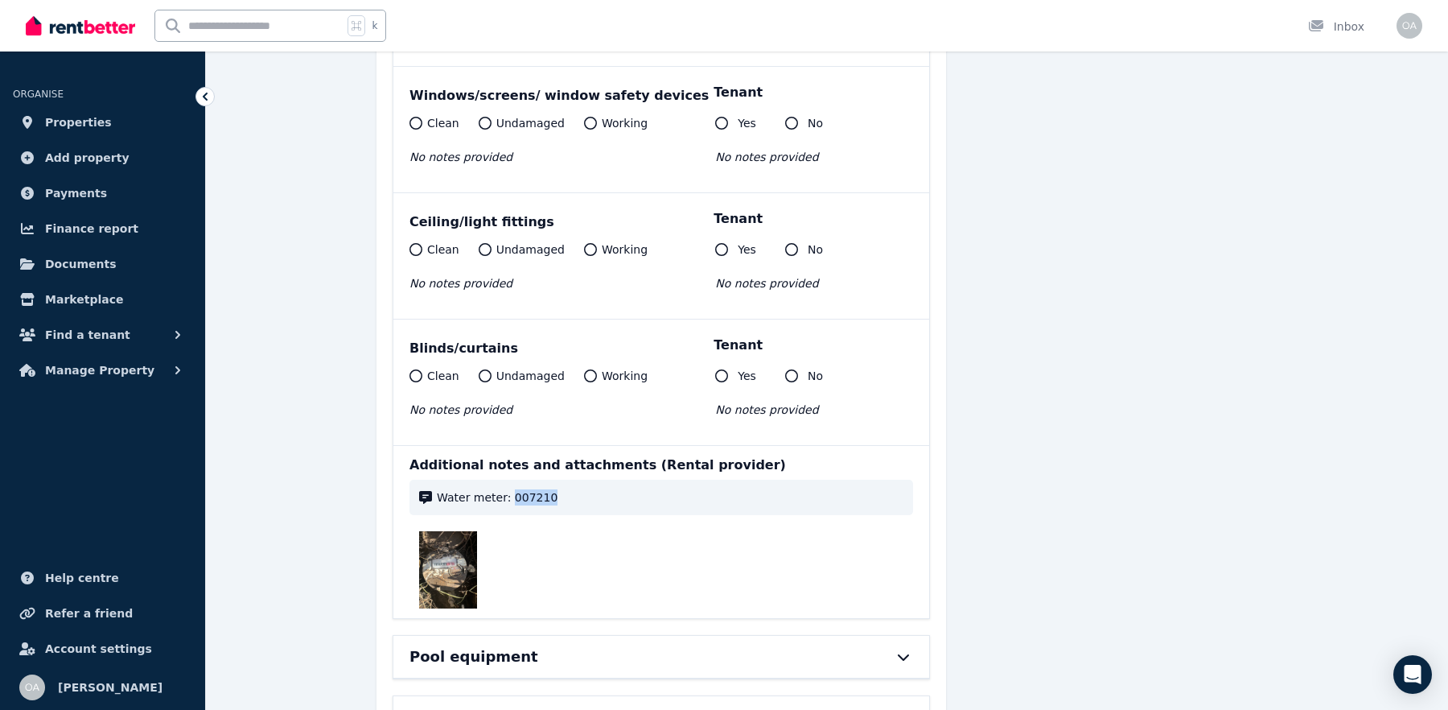
drag, startPoint x: 552, startPoint y: 474, endPoint x: 508, endPoint y: 475, distance: 43.4
click at [508, 489] on span "Water meter: 007210" at bounding box center [670, 497] width 467 height 16
copy span "007210"
click at [443, 539] on img at bounding box center [448, 569] width 58 height 77
